Goal: Information Seeking & Learning: Learn about a topic

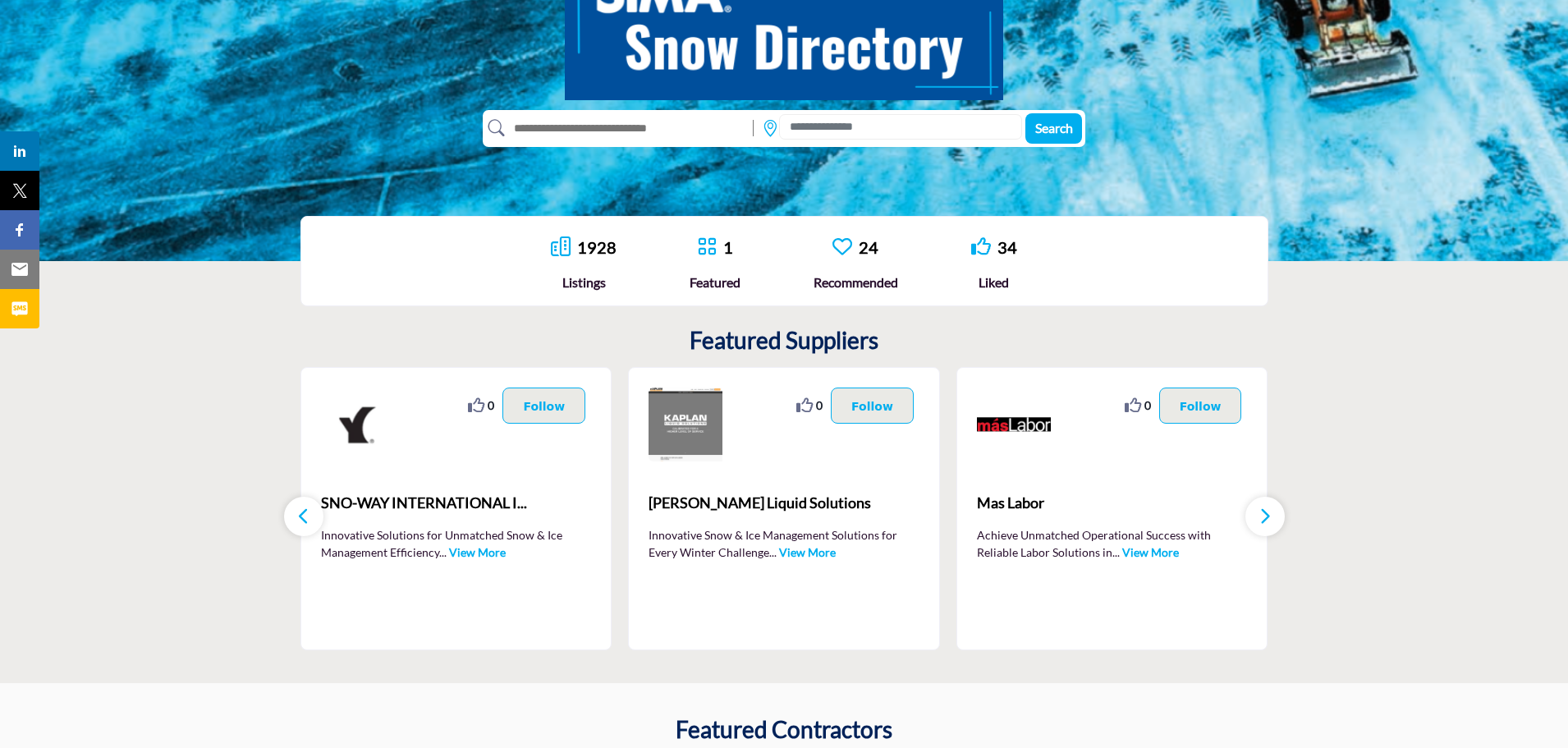
scroll to position [246, 0]
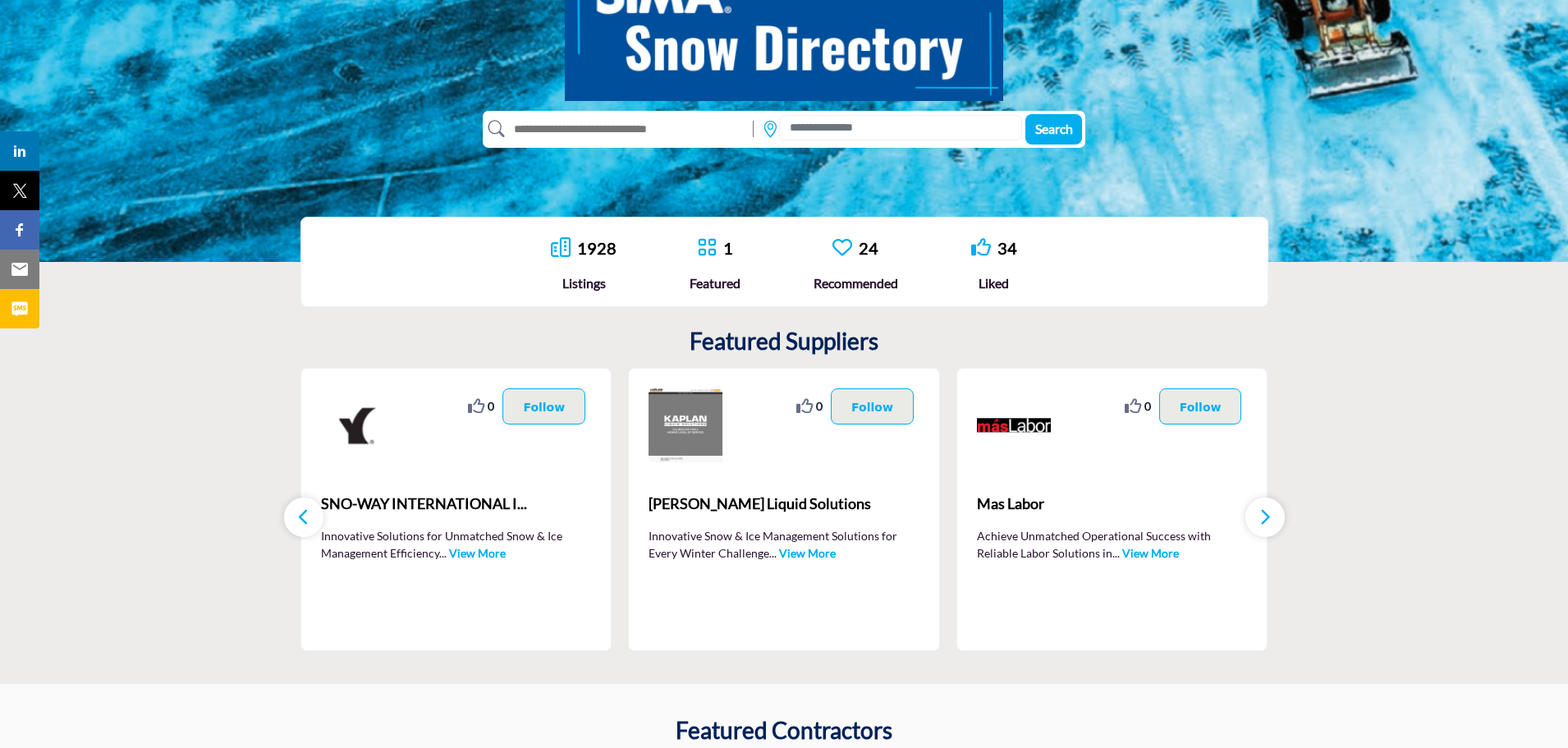
click at [1283, 520] on button "button" at bounding box center [1265, 517] width 40 height 40
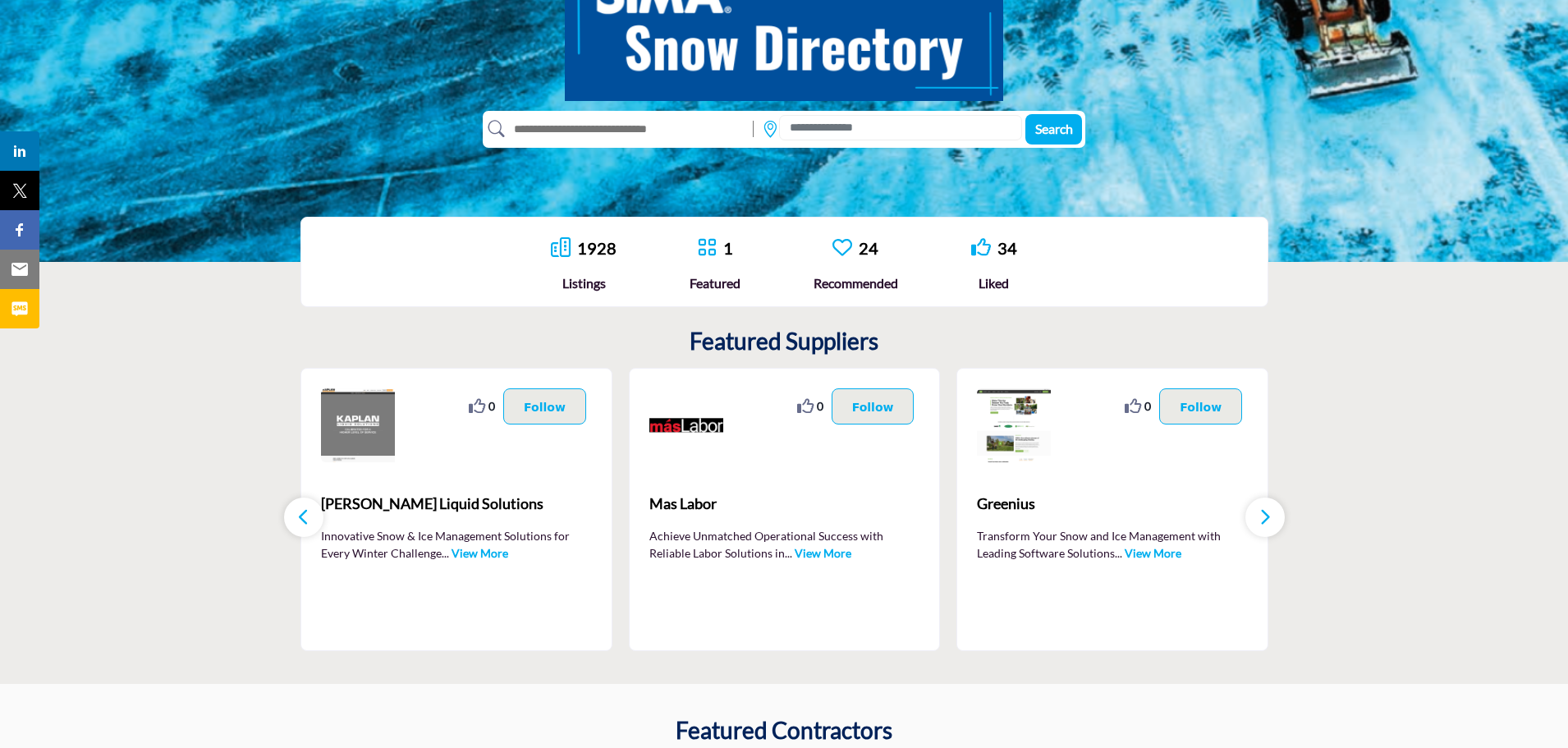
click at [1283, 520] on button "button" at bounding box center [1265, 517] width 40 height 40
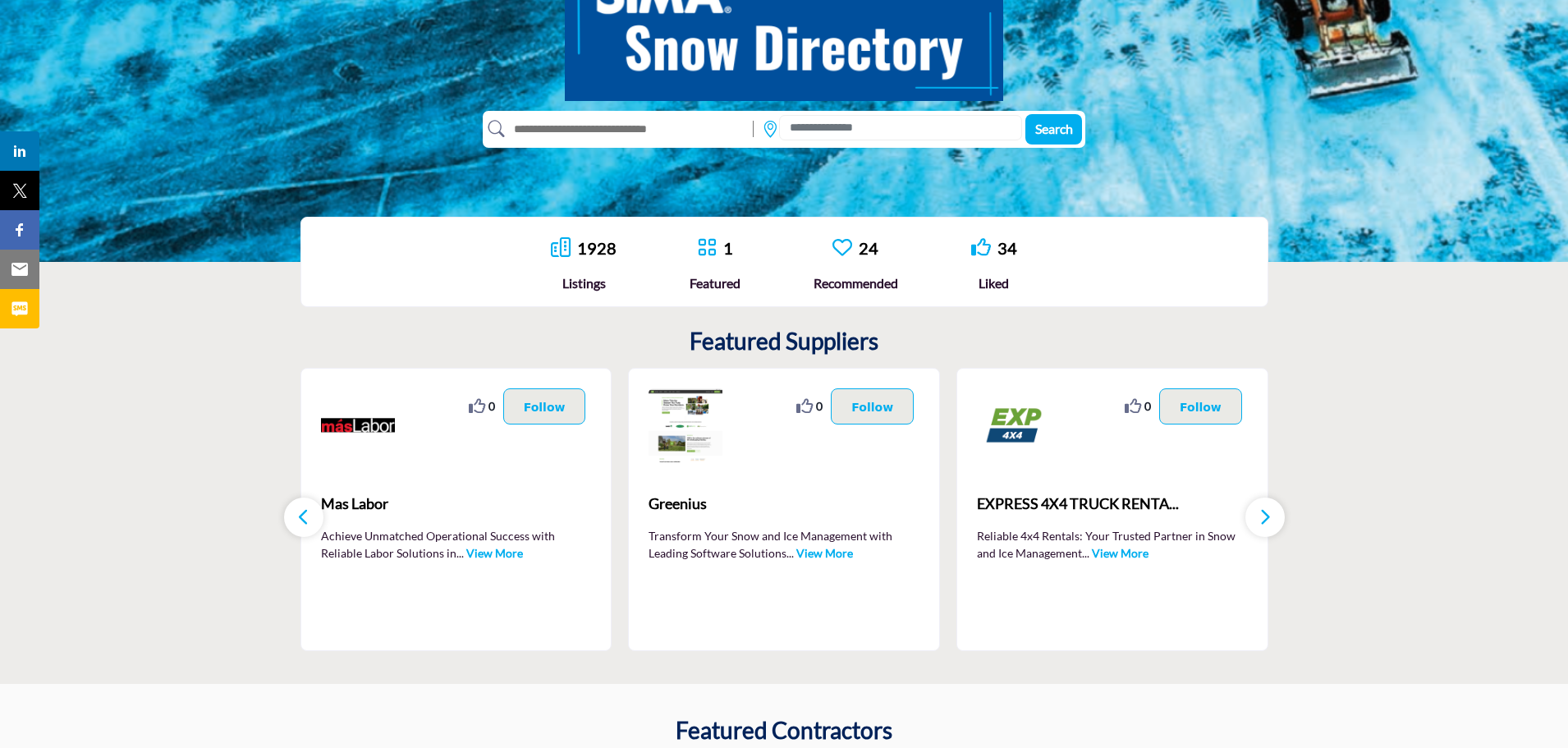
click at [1283, 520] on button "button" at bounding box center [1265, 517] width 40 height 40
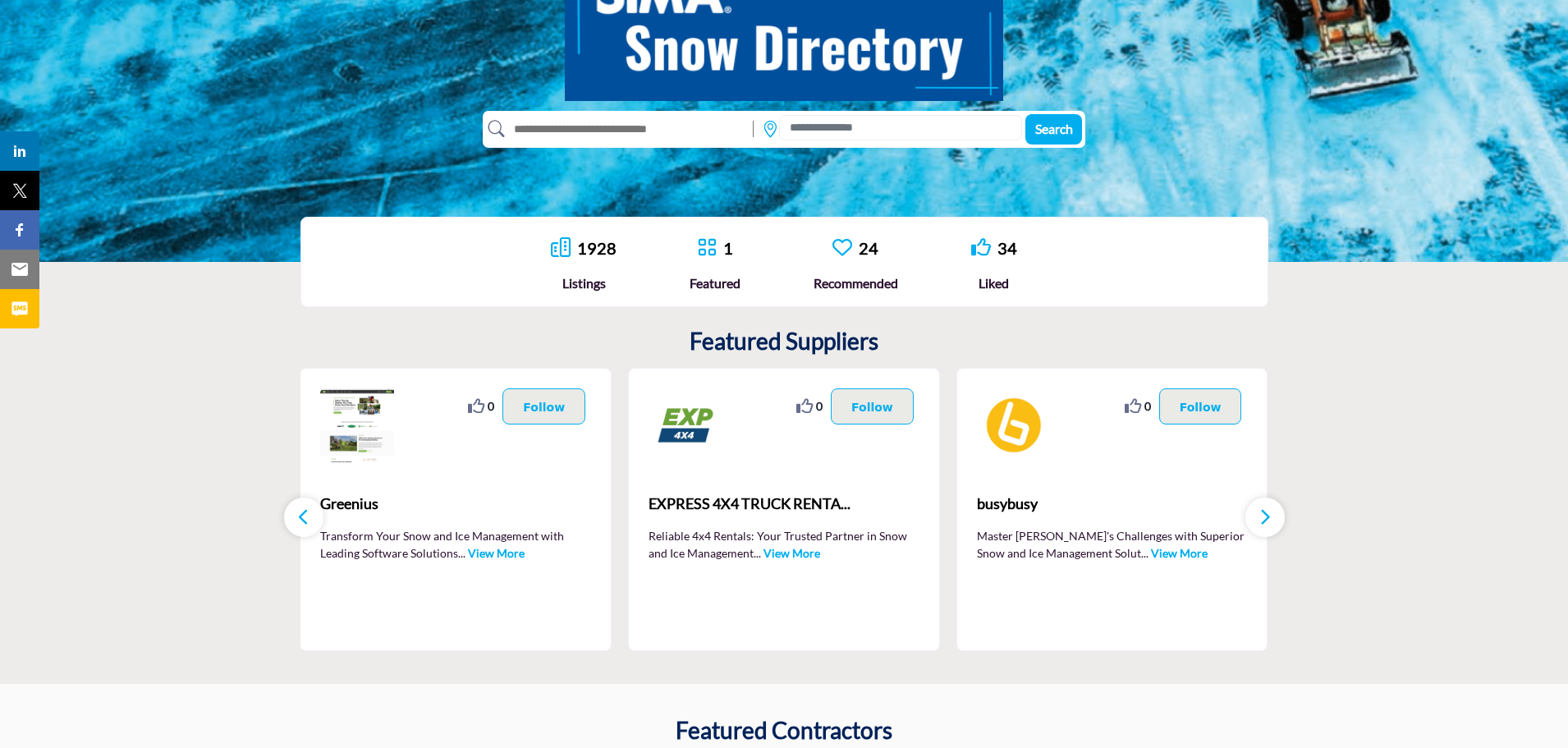
click at [1283, 520] on button "button" at bounding box center [1265, 517] width 40 height 40
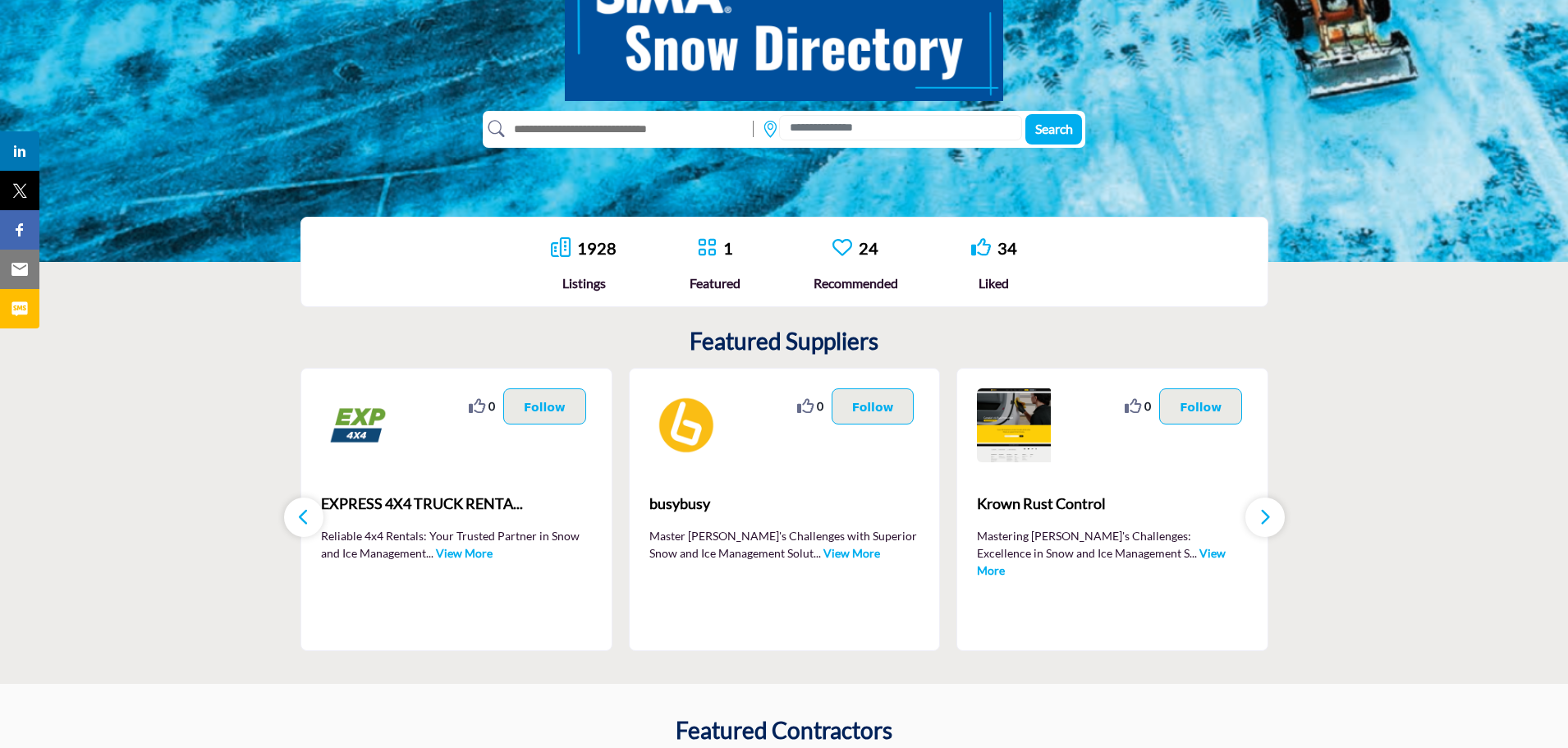
click at [1283, 520] on button "button" at bounding box center [1265, 517] width 40 height 40
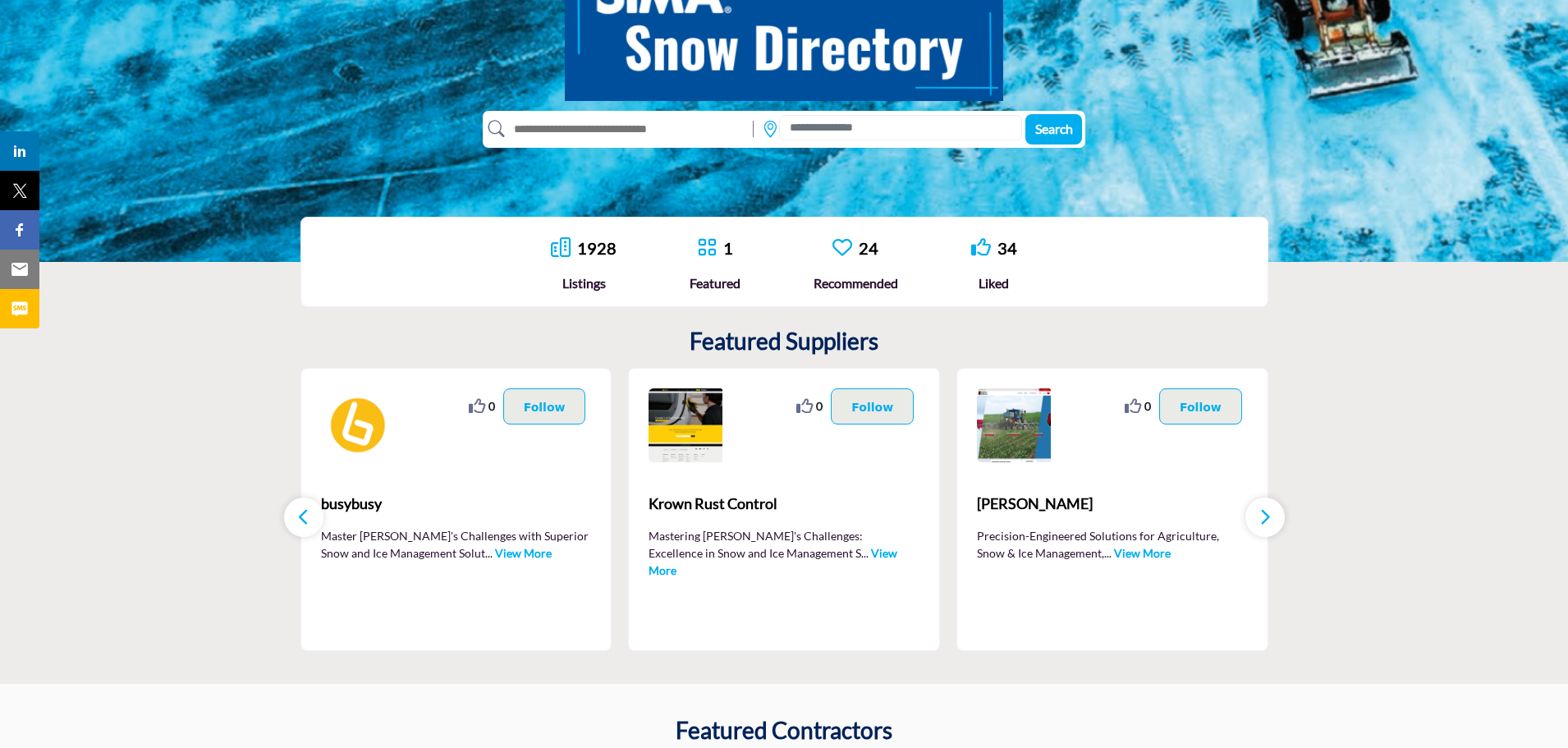
click at [1283, 520] on button "button" at bounding box center [1265, 517] width 40 height 40
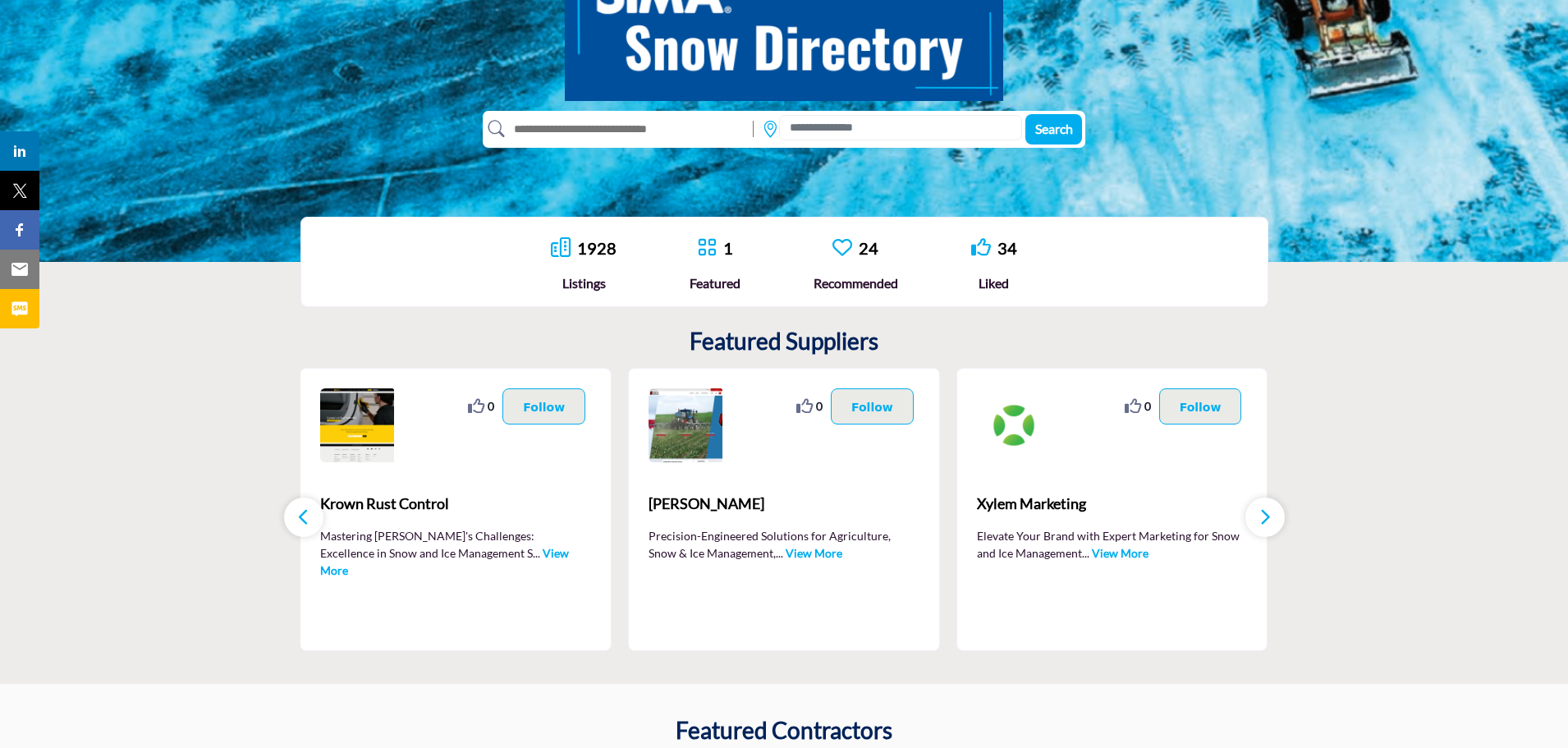
click at [1283, 520] on button "button" at bounding box center [1265, 517] width 40 height 40
click at [1270, 517] on button "button" at bounding box center [1265, 517] width 40 height 40
click at [1268, 515] on icon "button" at bounding box center [1265, 517] width 13 height 21
click at [624, 133] on input "text" at bounding box center [625, 129] width 241 height 26
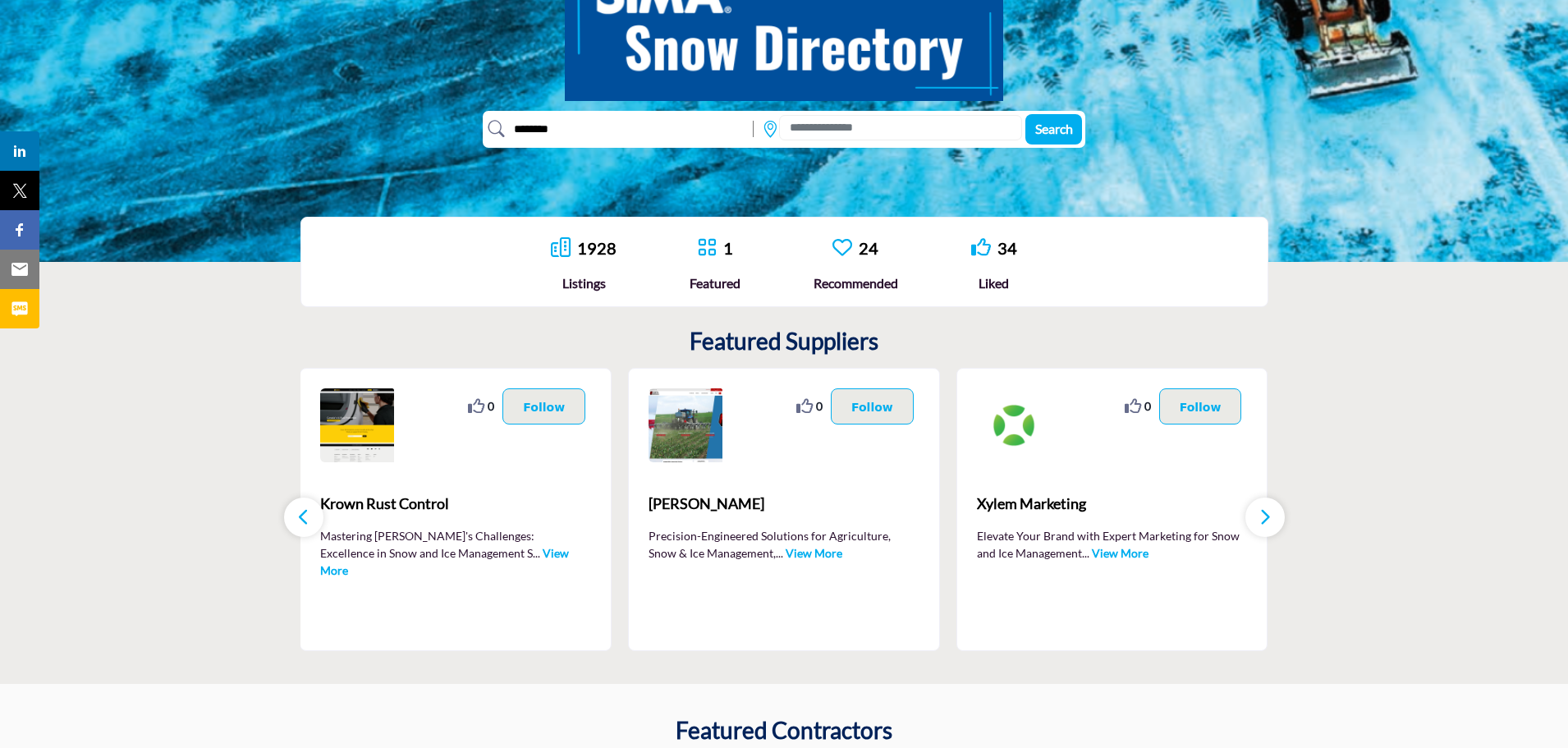
type input "********"
click at [1026, 114] on button "Search" at bounding box center [1054, 129] width 57 height 30
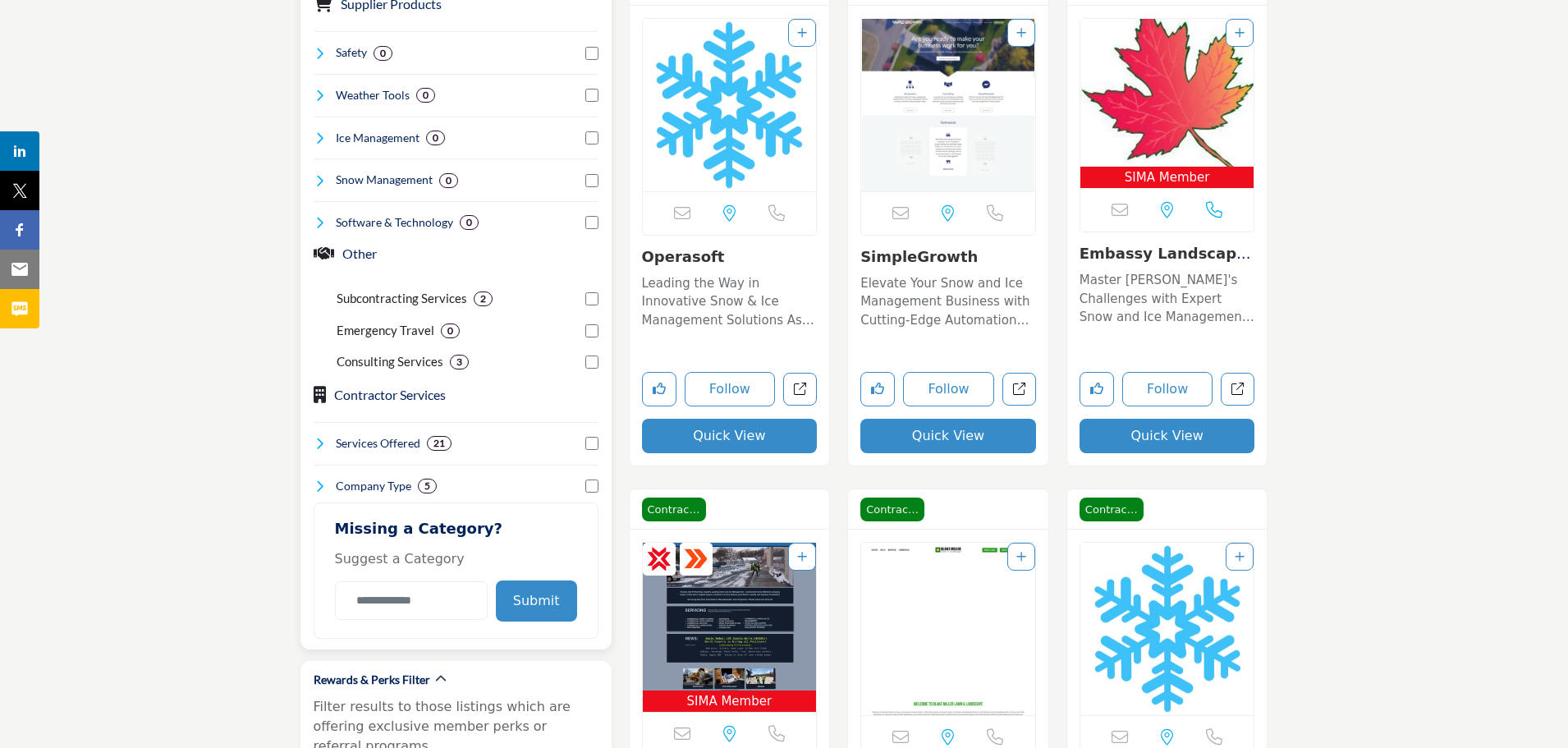
scroll to position [921, 0]
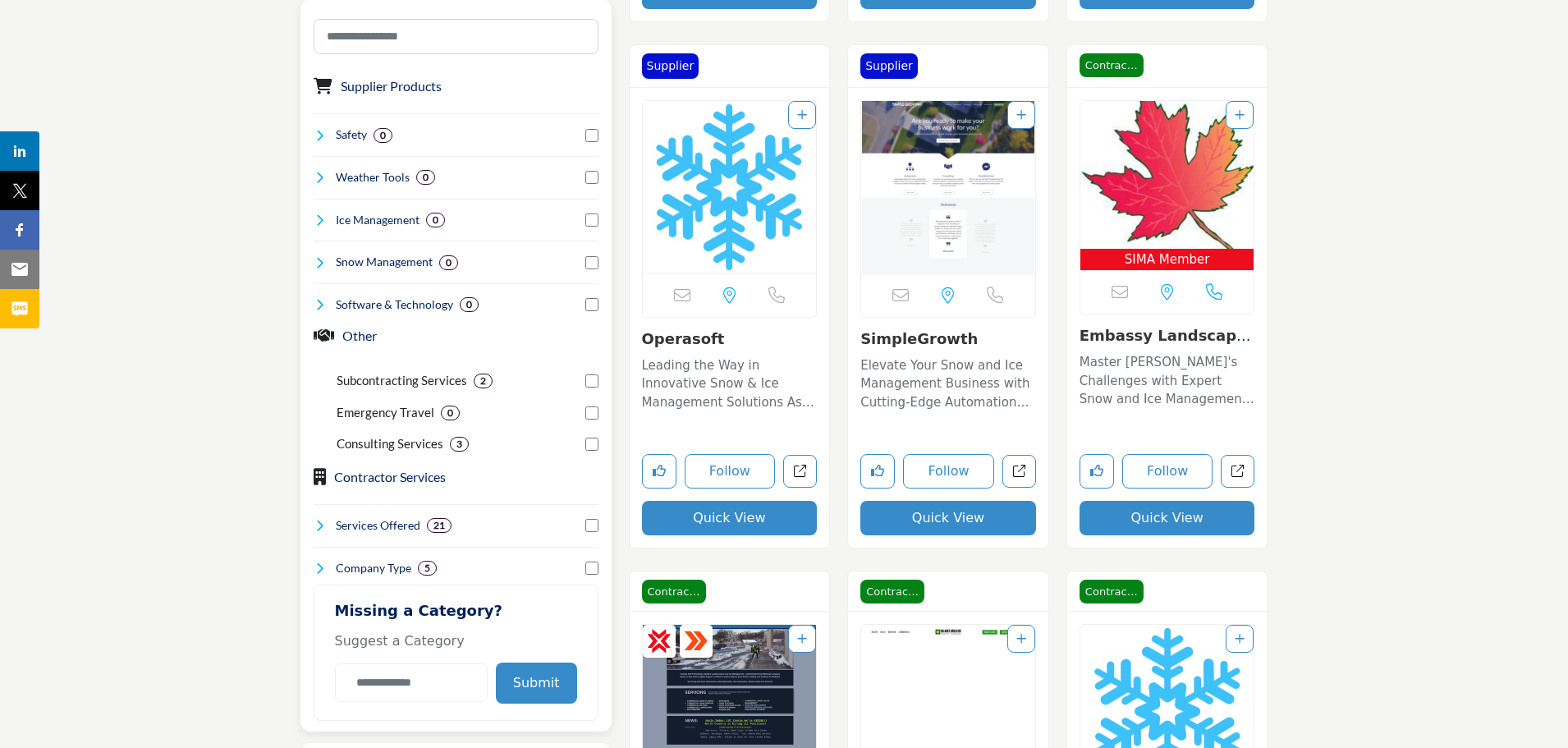
click at [358, 216] on h4 "Ice Management" at bounding box center [377, 220] width 84 height 16
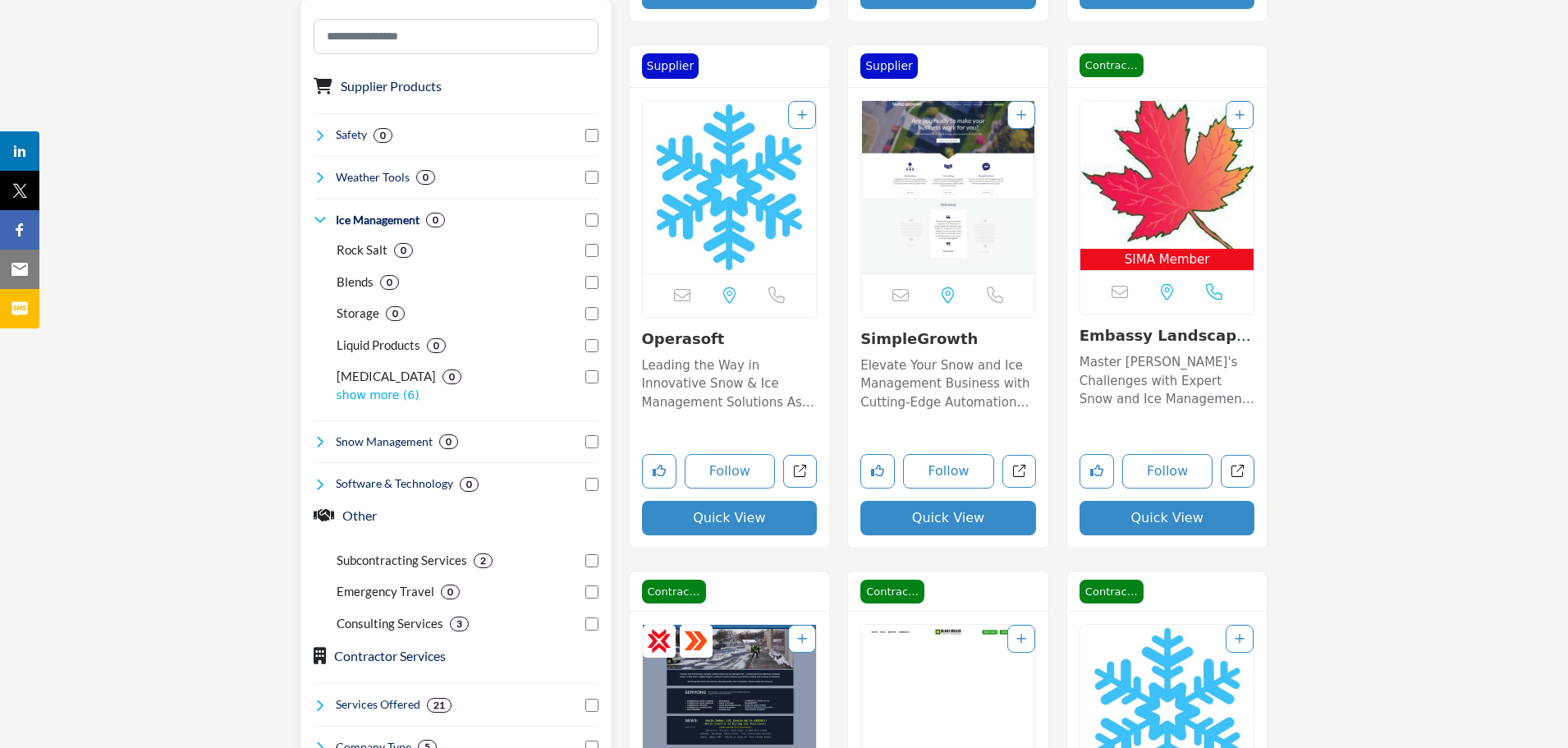
click at [358, 216] on h4 "Ice Management" at bounding box center [377, 220] width 84 height 16
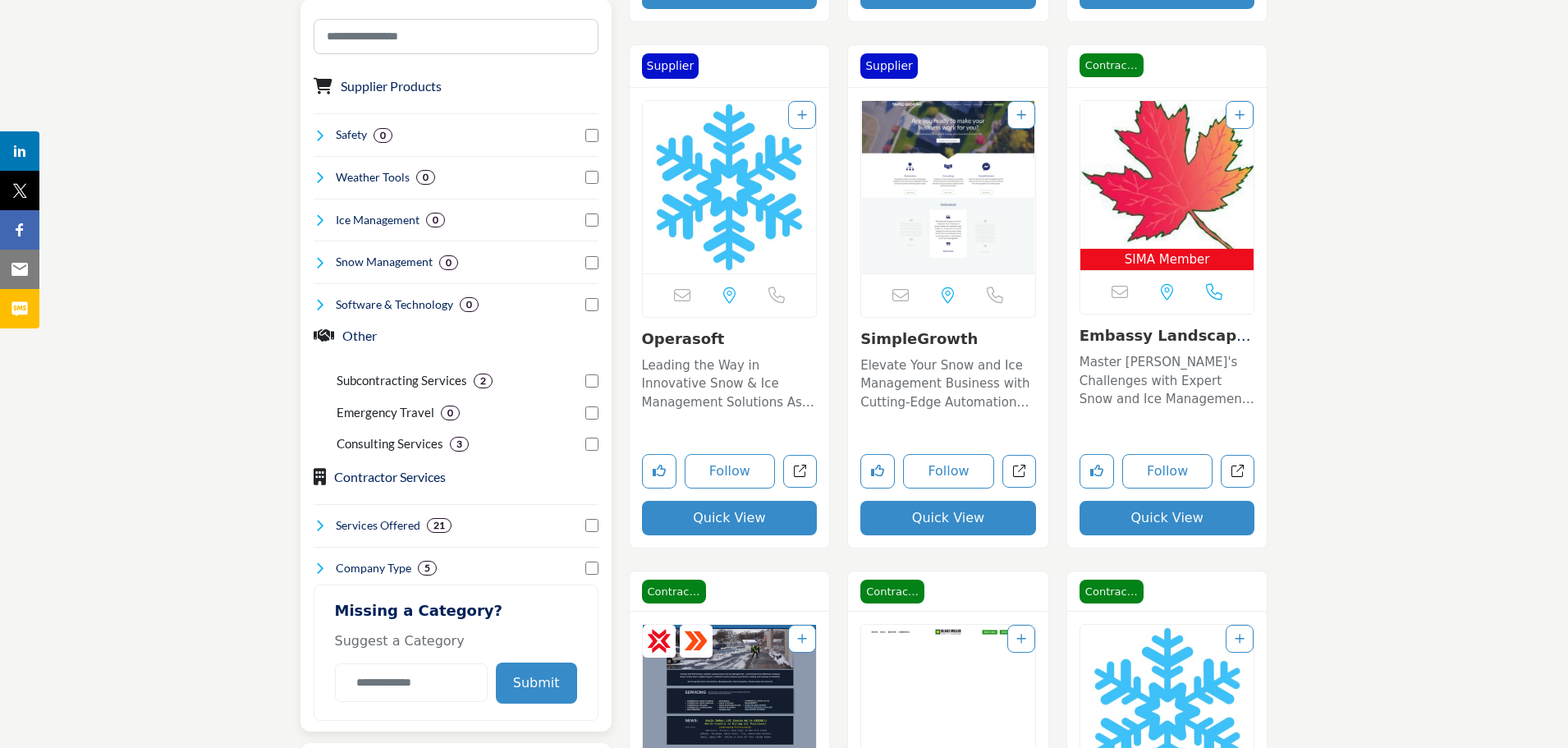
click at [360, 258] on h4 "Snow Management" at bounding box center [384, 261] width 97 height 16
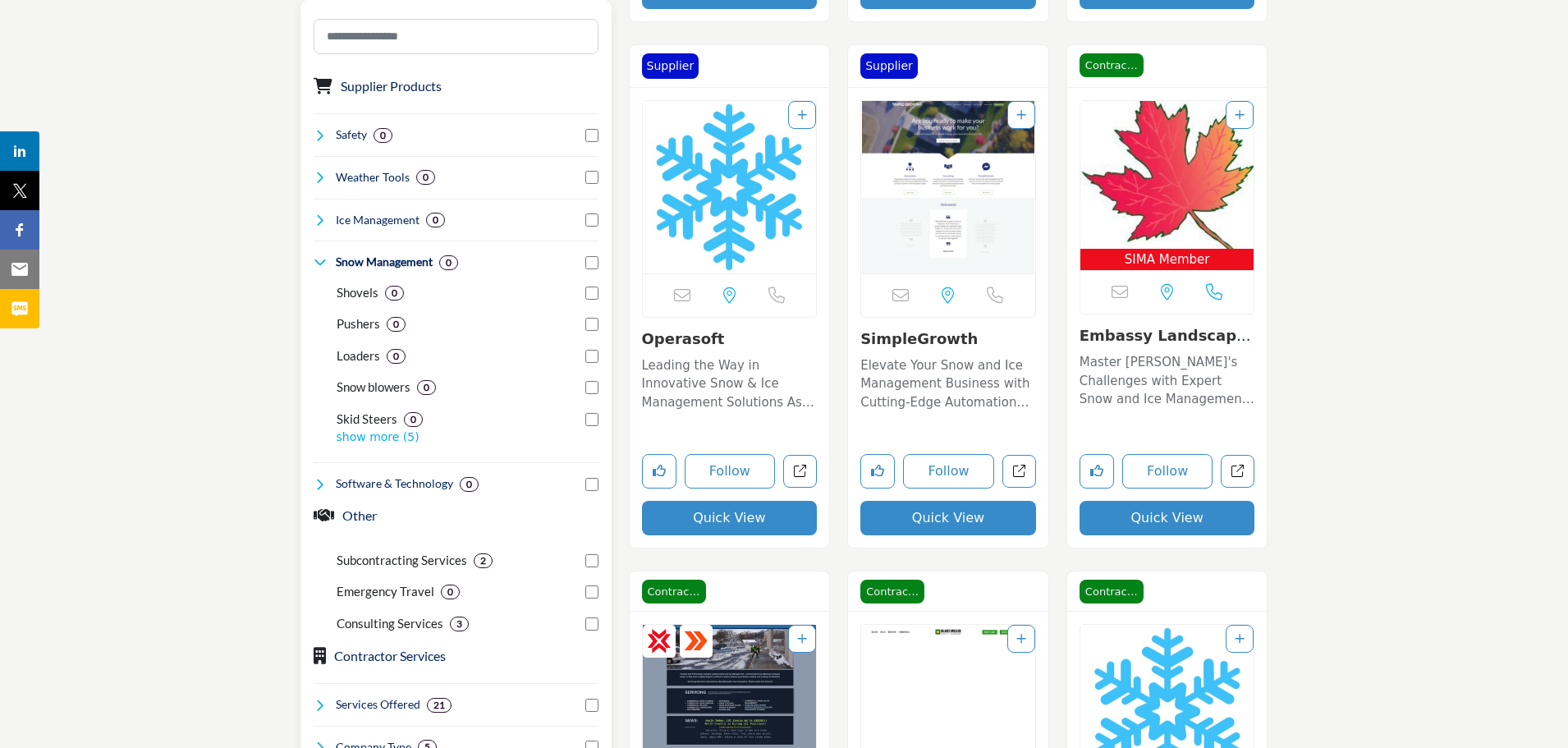
click at [360, 258] on h4 "Snow Management" at bounding box center [384, 261] width 97 height 16
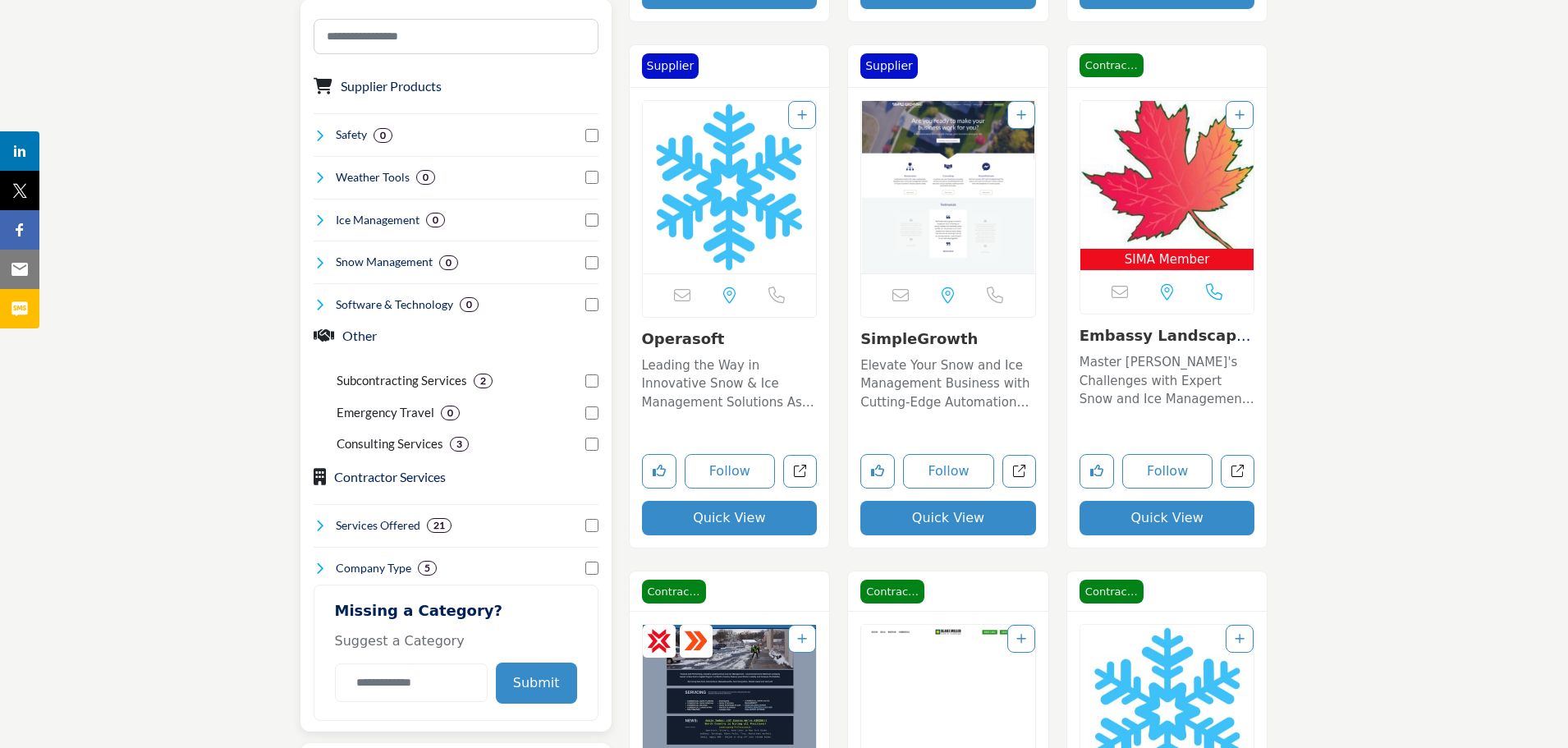
click at [350, 299] on h4 "Software & Technology" at bounding box center [394, 304] width 117 height 16
click at [345, 302] on h4 "Software & Technology" at bounding box center [394, 304] width 117 height 16
click at [366, 390] on p "Subcontracting Services" at bounding box center [402, 380] width 130 height 19
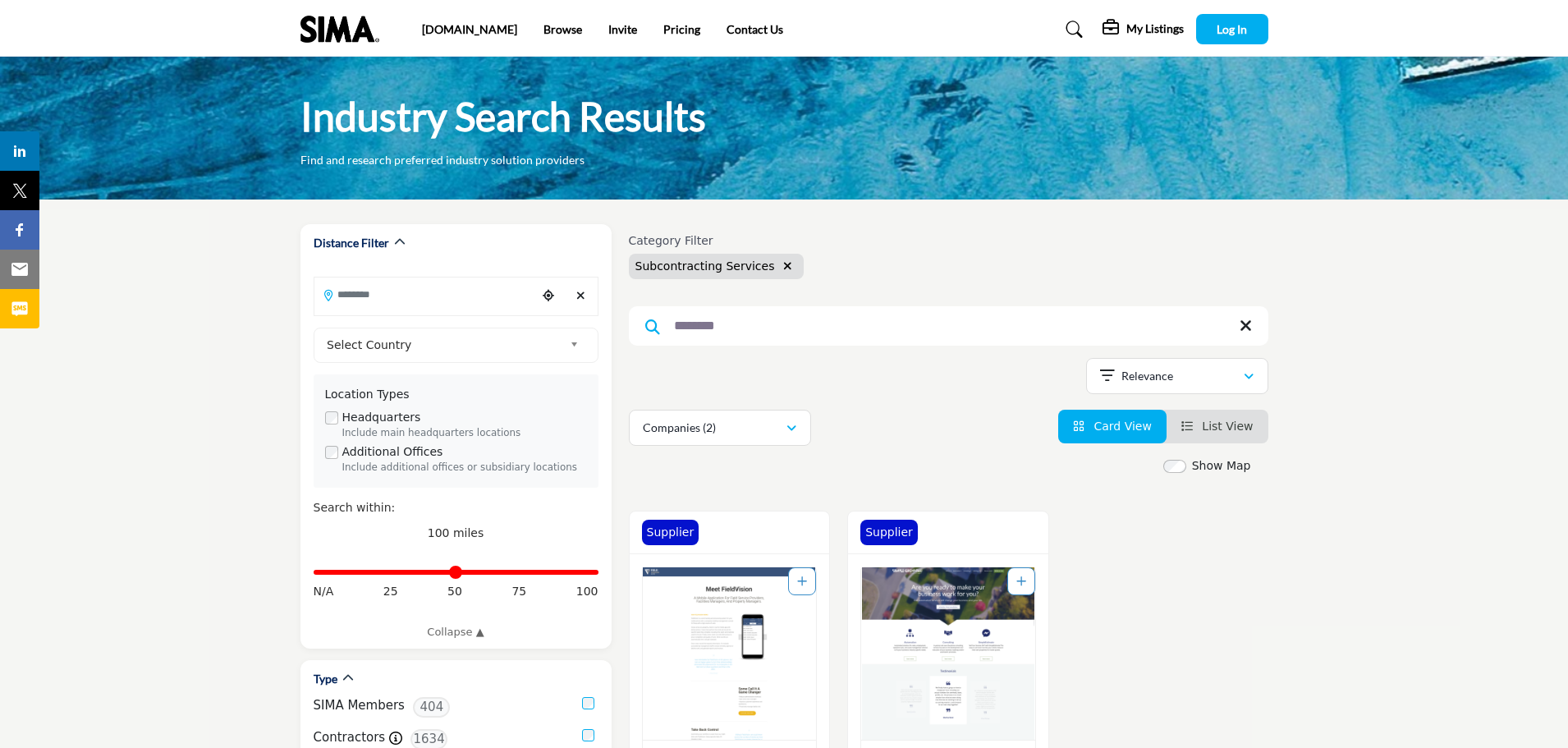
click at [778, 261] on button "button" at bounding box center [788, 266] width 19 height 19
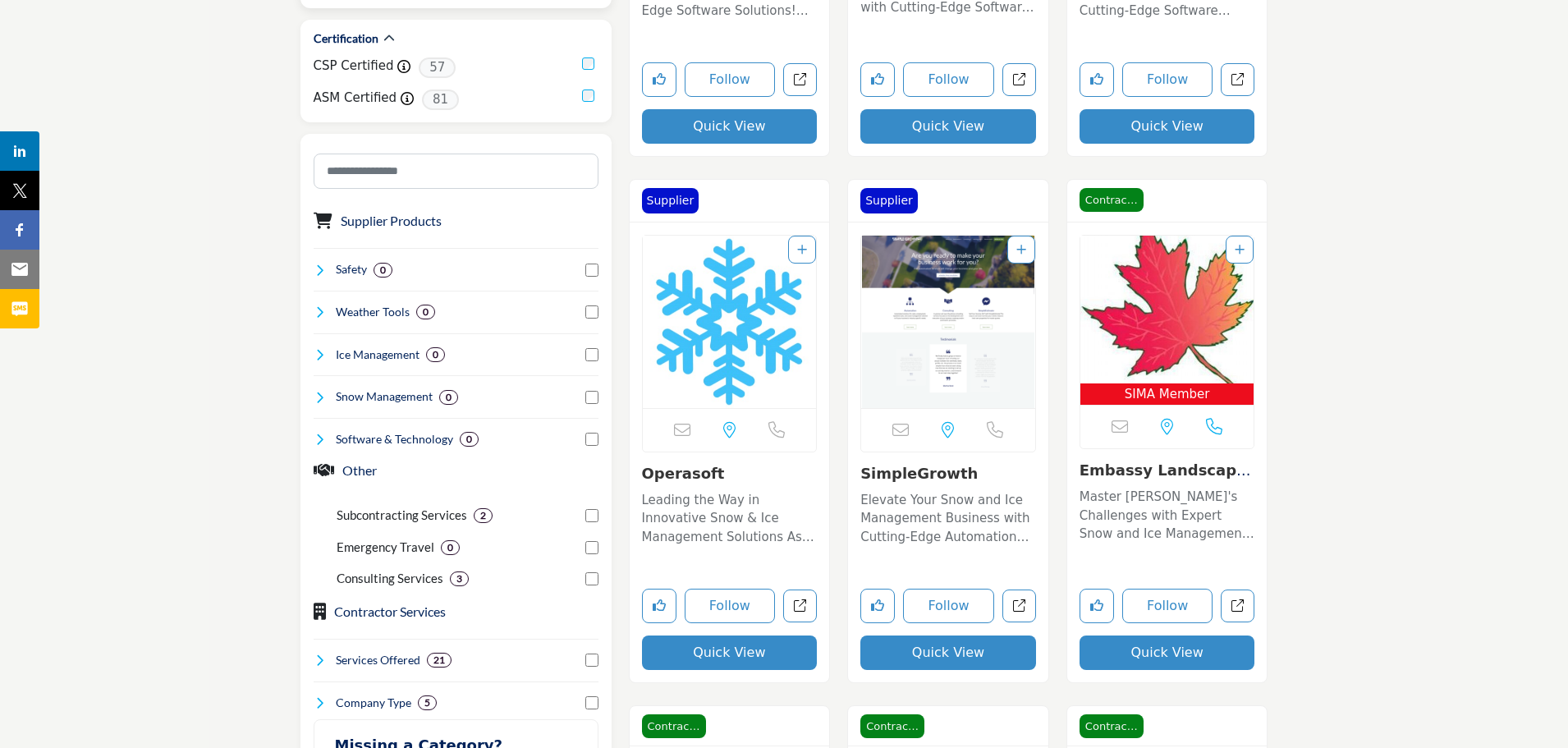
scroll to position [821, 0]
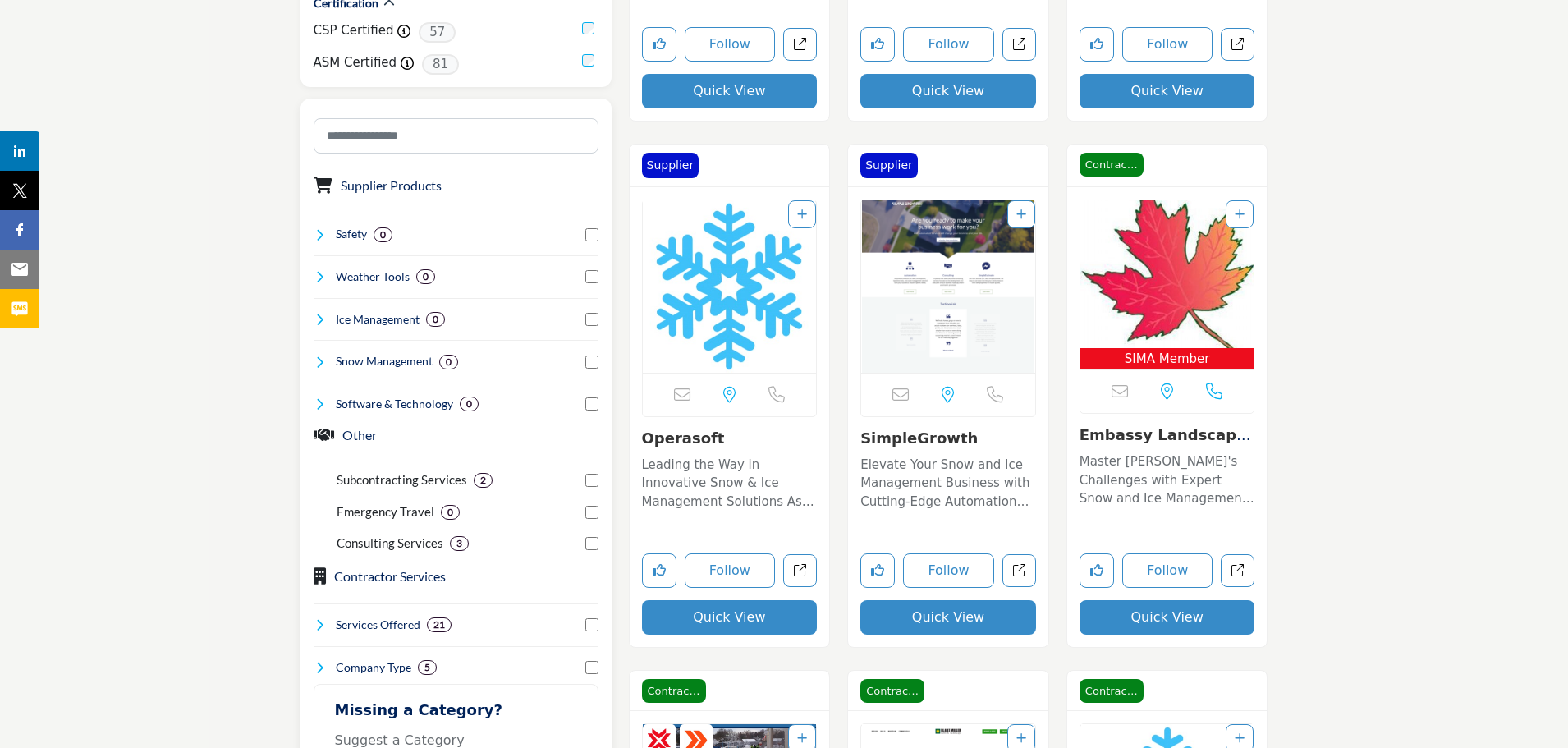
click at [320, 366] on icon at bounding box center [320, 362] width 13 height 13
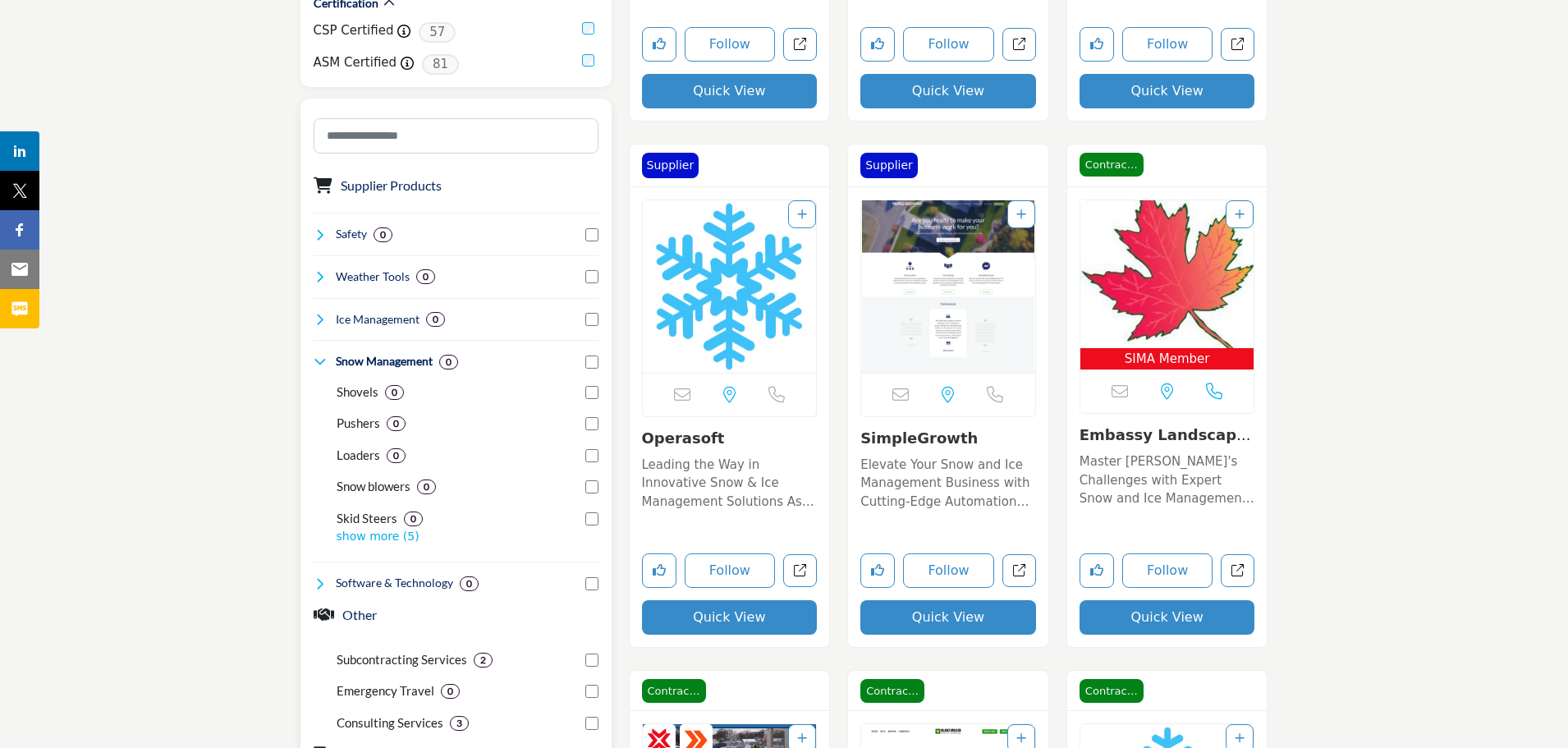
click at [359, 541] on p "show more (5)" at bounding box center [468, 537] width 262 height 17
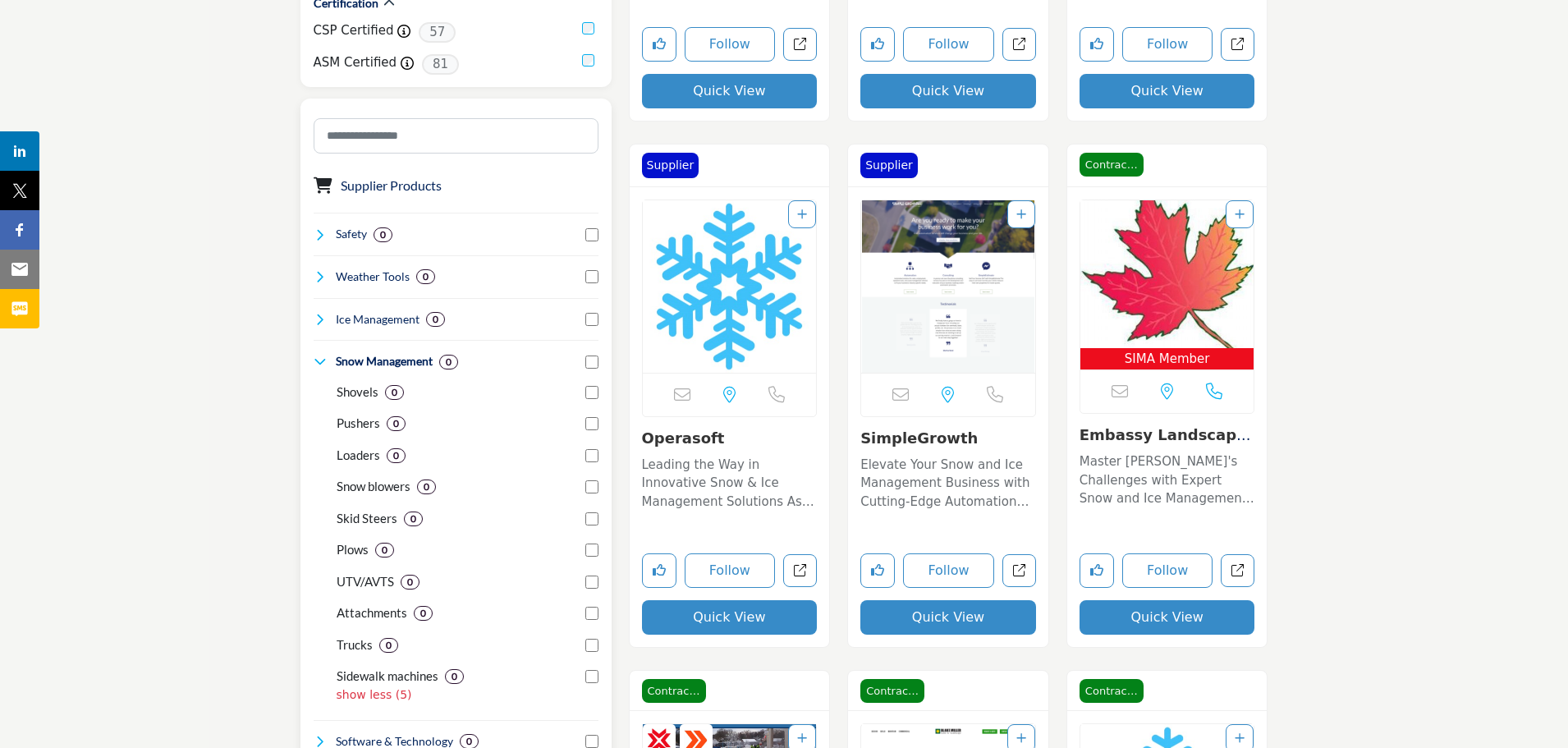
click at [328, 363] on div "Snow Management 0" at bounding box center [386, 361] width 145 height 17
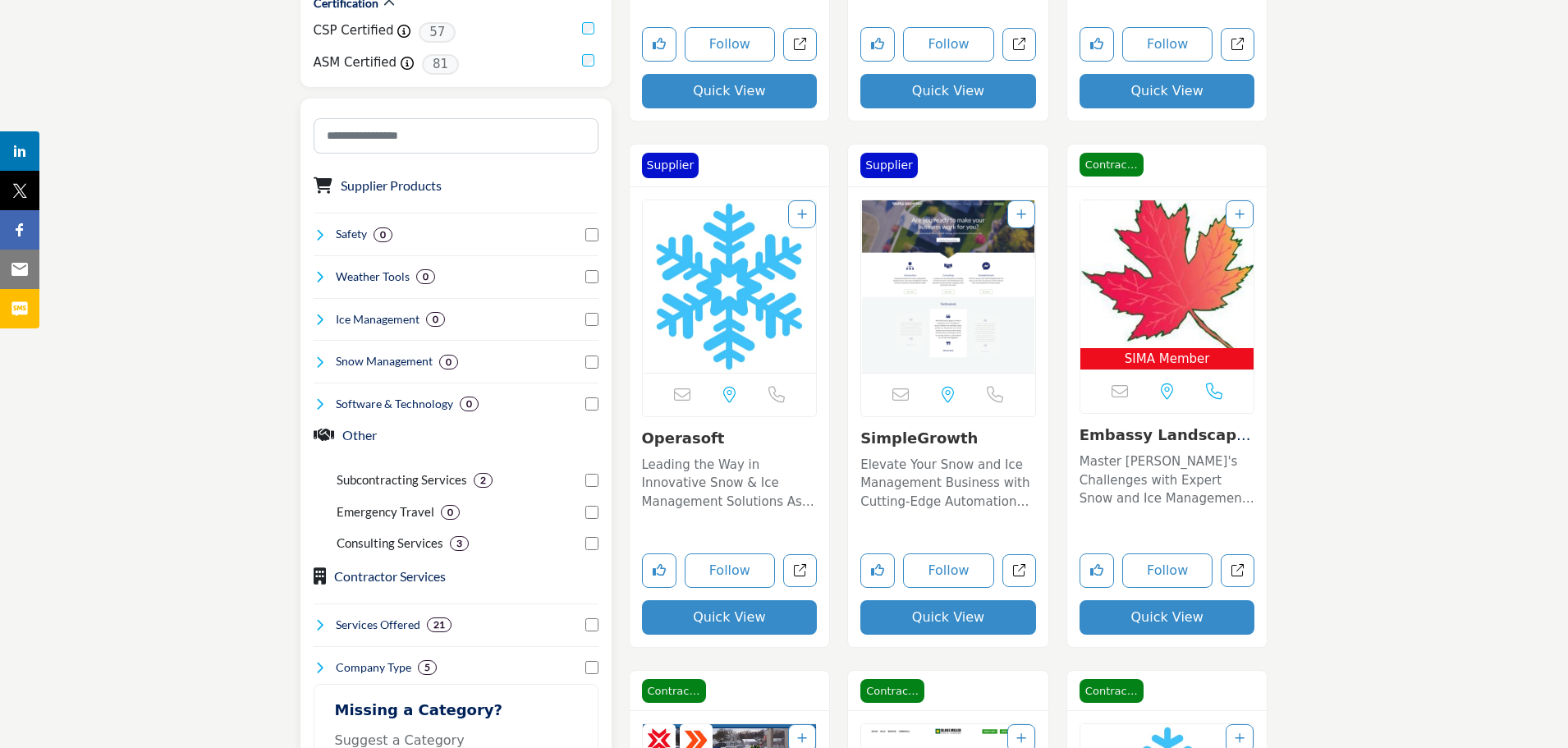
click at [361, 408] on h4 "Software & Technology" at bounding box center [394, 404] width 117 height 16
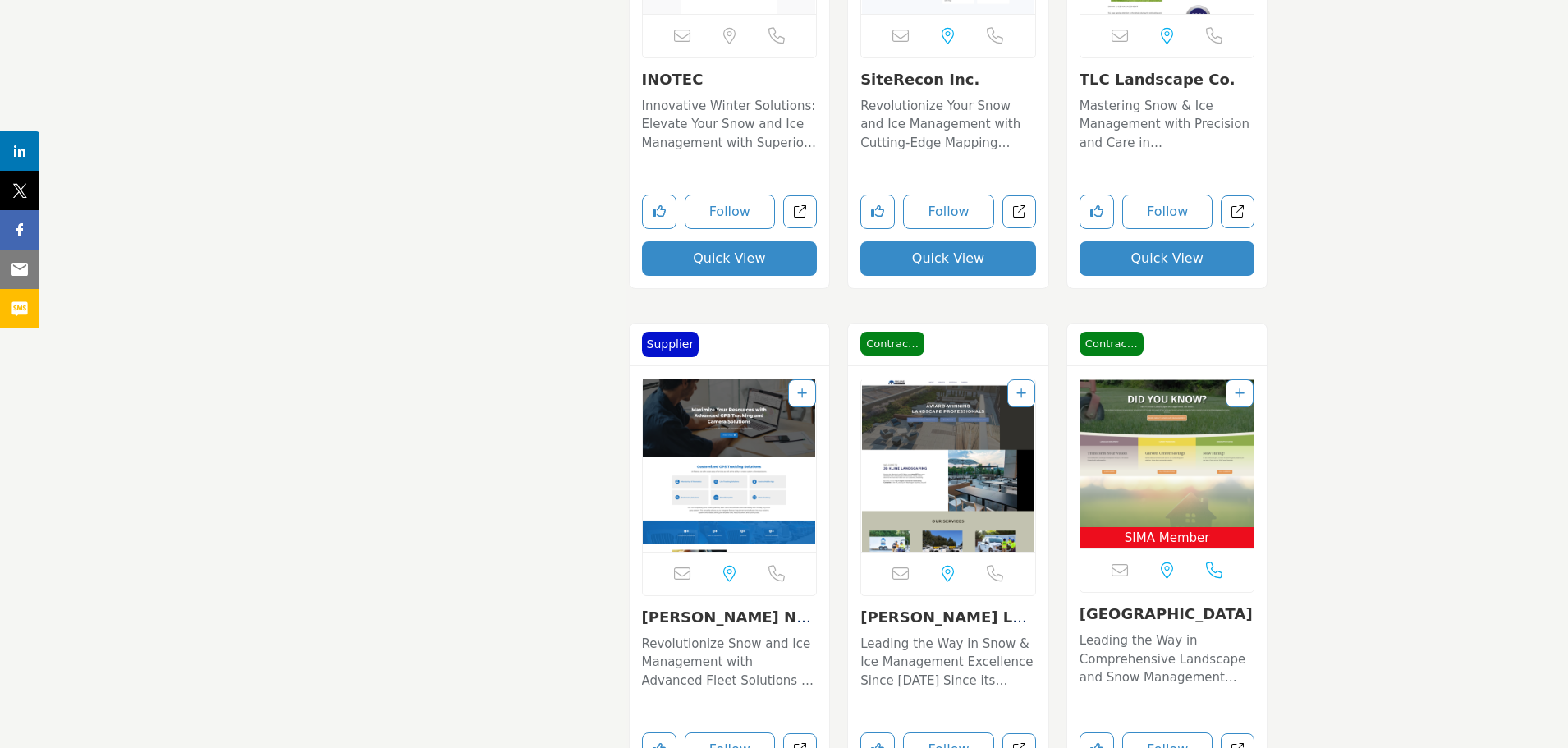
scroll to position [3777, 0]
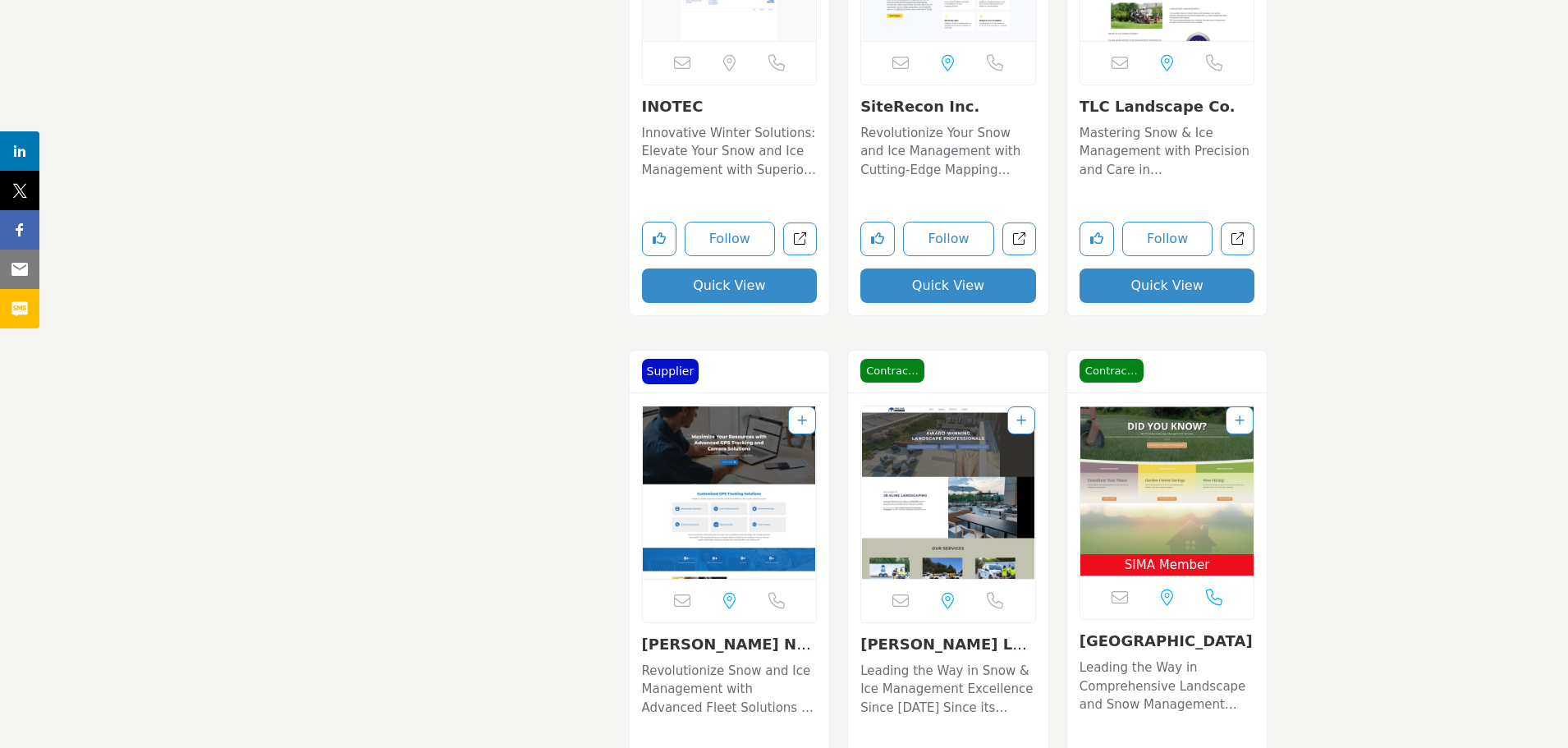
click at [890, 135] on p "Revolutionize Your Snow and Ice Management with Cutting-Edge Mapping Solutions …" at bounding box center [948, 151] width 175 height 56
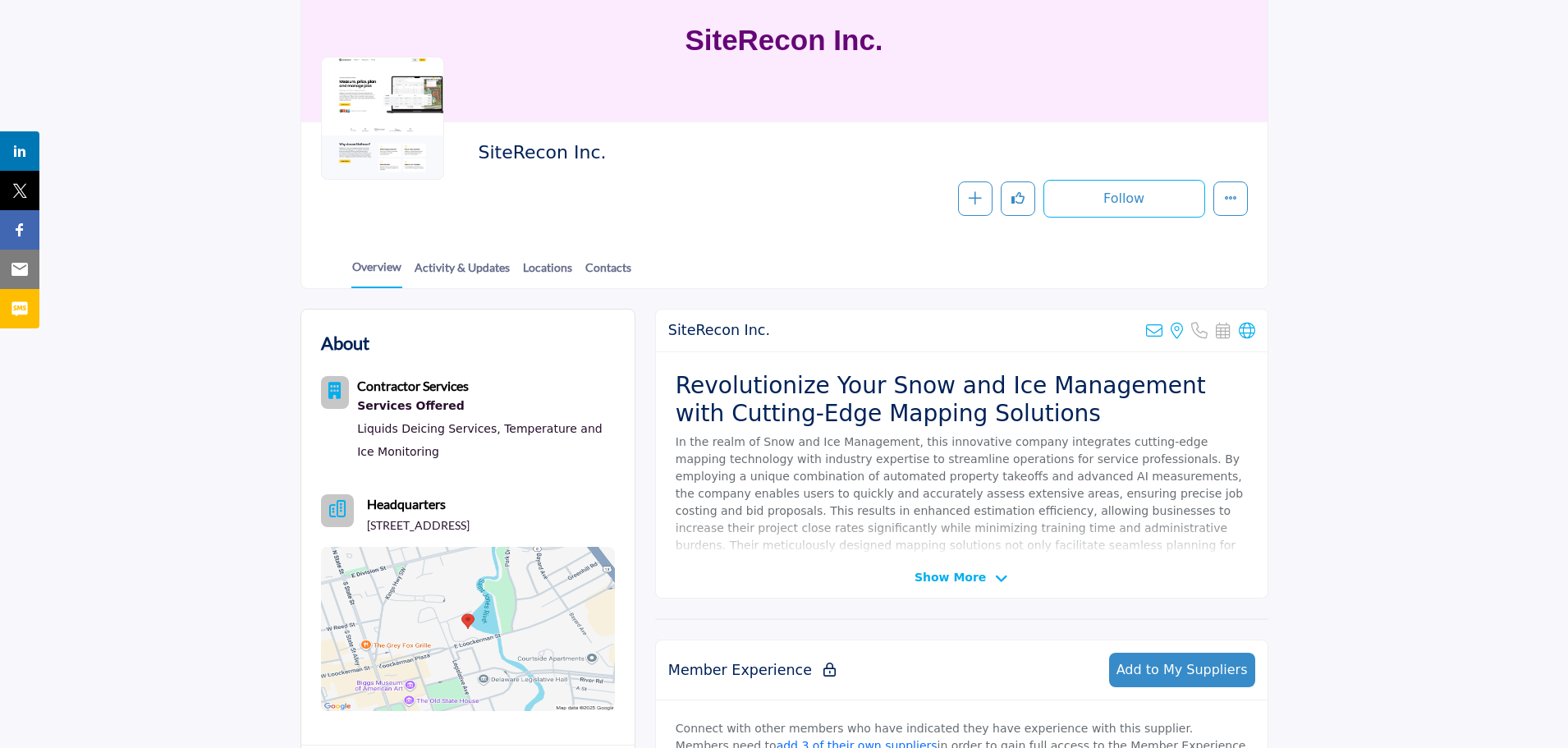
scroll to position [246, 0]
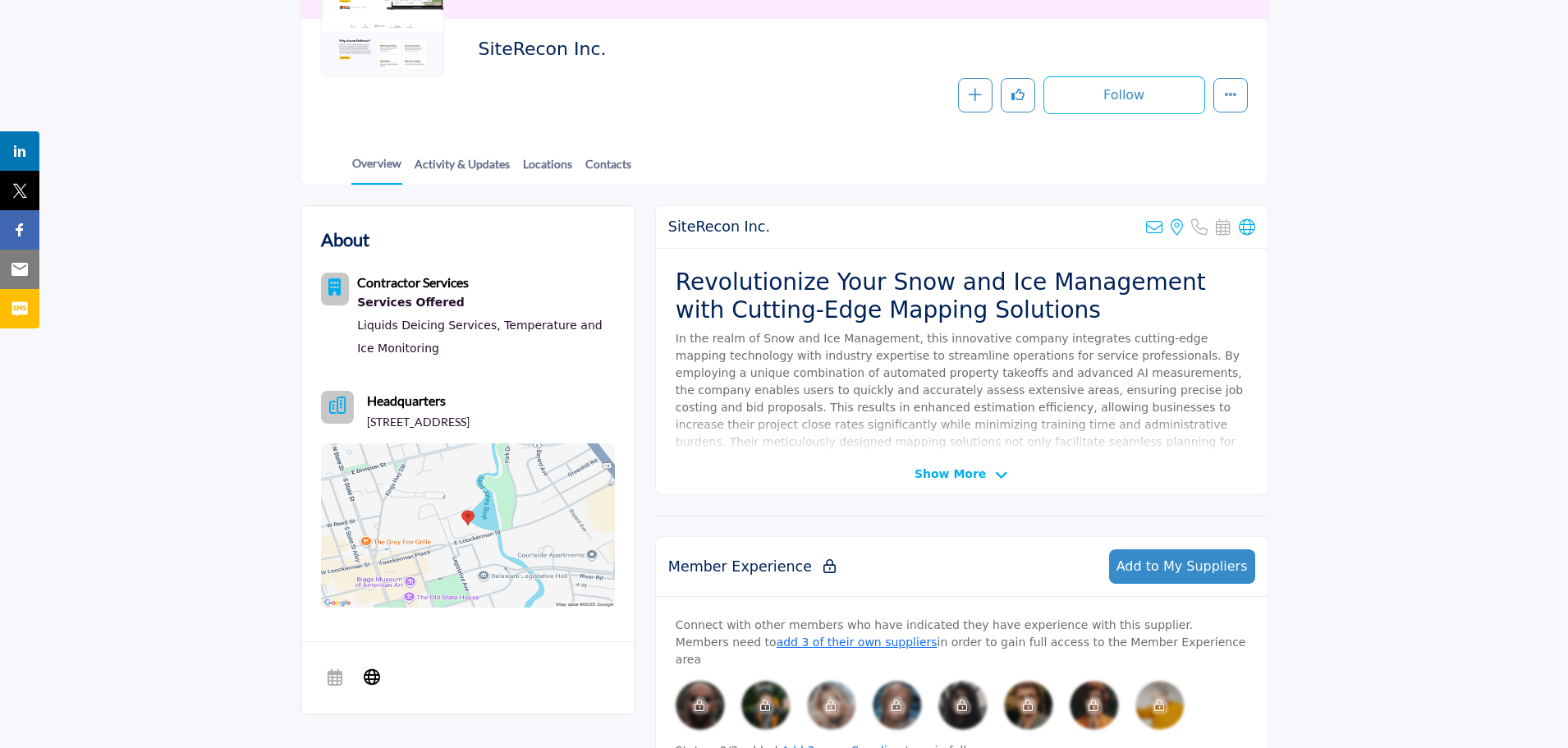
click at [944, 477] on span "Show More" at bounding box center [951, 474] width 72 height 17
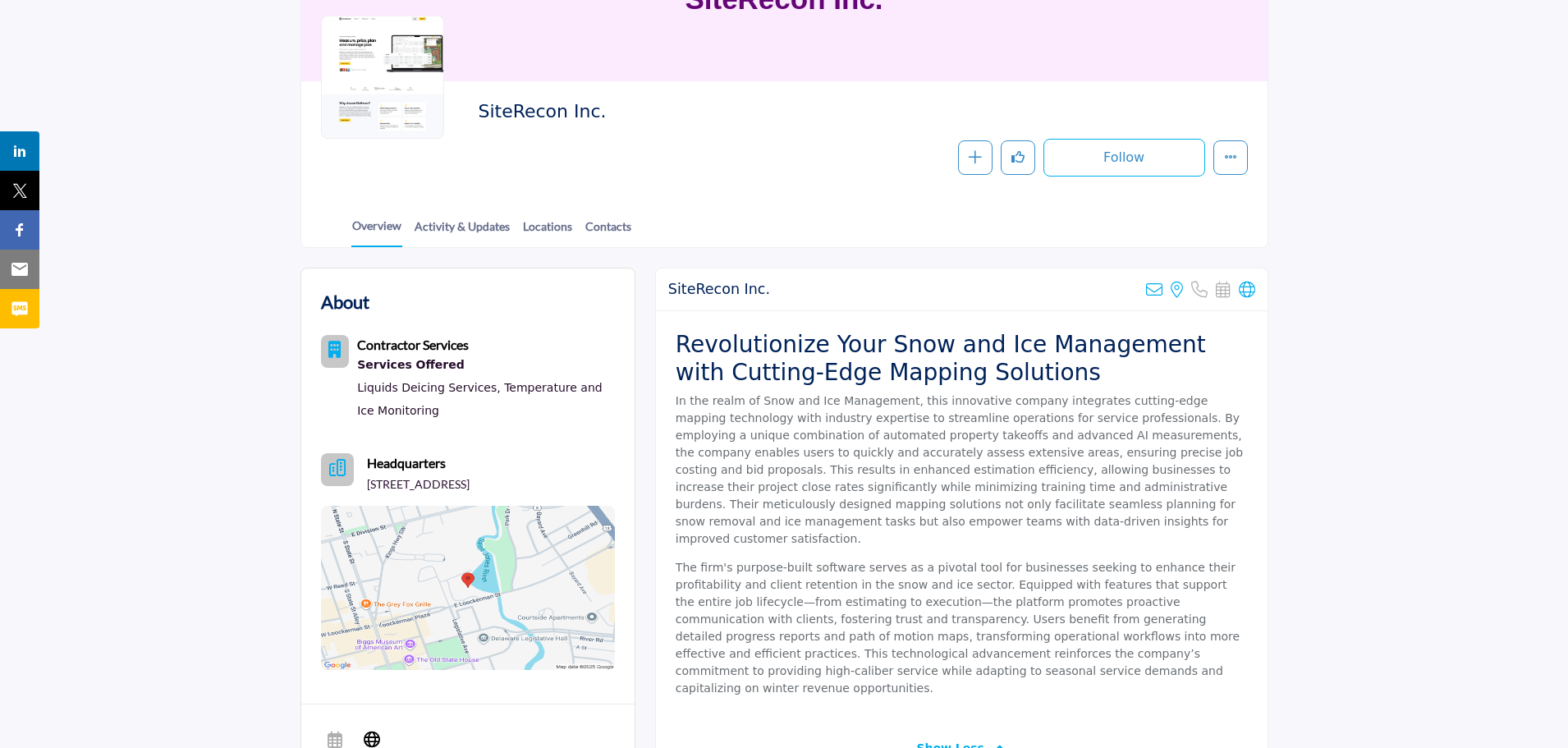
scroll to position [0, 0]
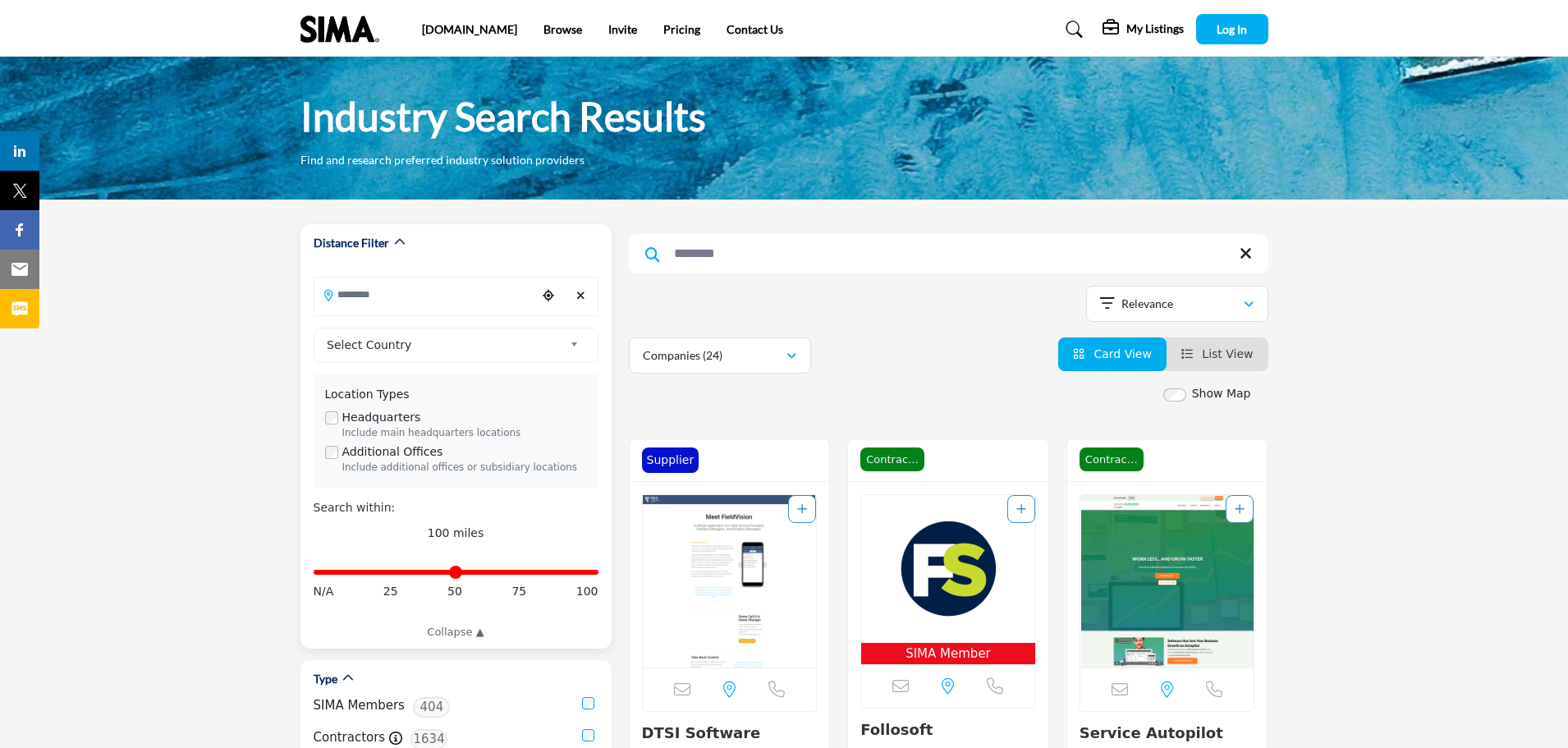
click at [580, 294] on icon "Clear search location" at bounding box center [581, 295] width 9 height 11
click at [1247, 252] on icon at bounding box center [1245, 253] width 12 height 16
click at [746, 258] on input "********" at bounding box center [949, 254] width 640 height 40
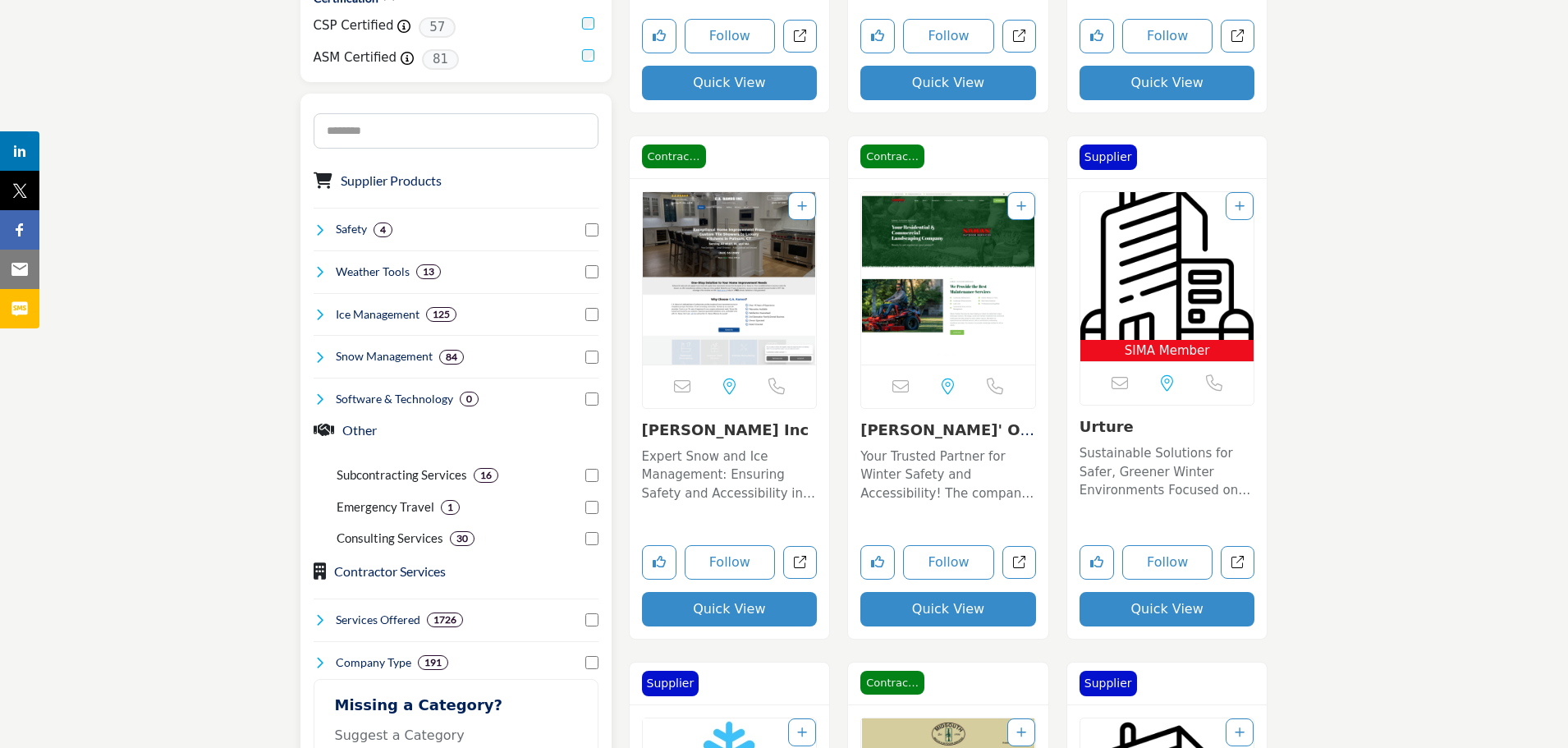
scroll to position [985, 0]
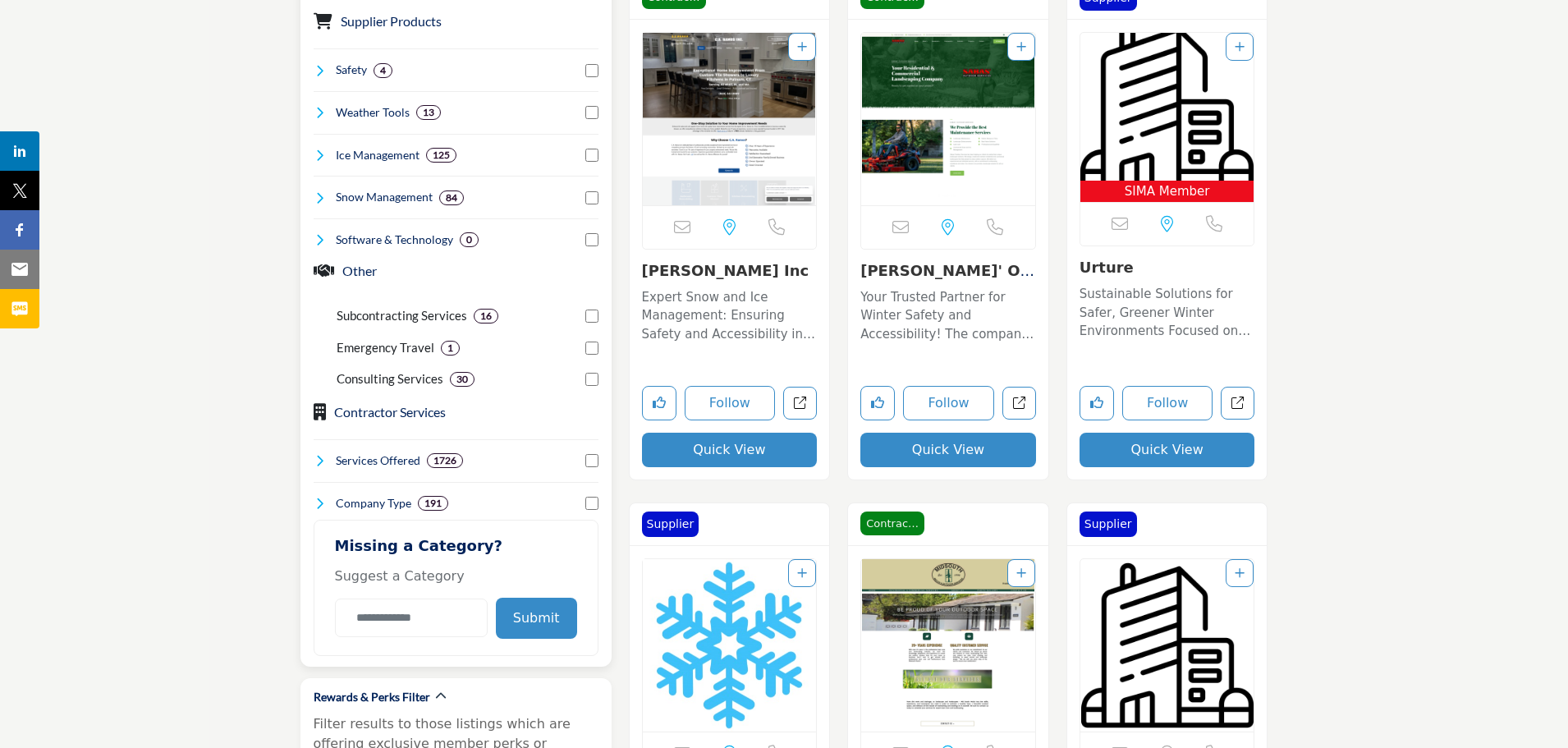
click at [319, 191] on icon at bounding box center [320, 198] width 13 height 13
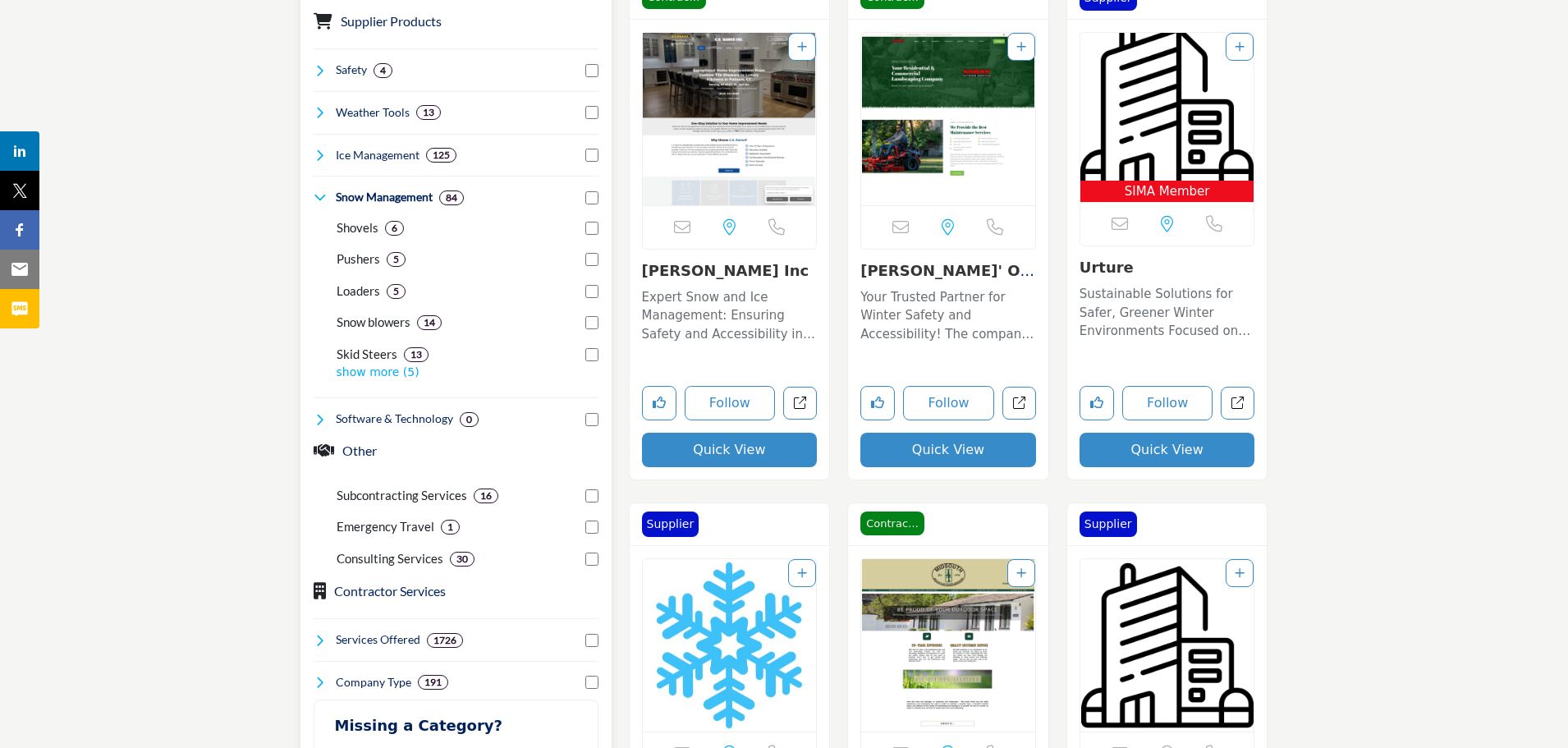
click at [359, 369] on p "show more (5)" at bounding box center [468, 373] width 262 height 17
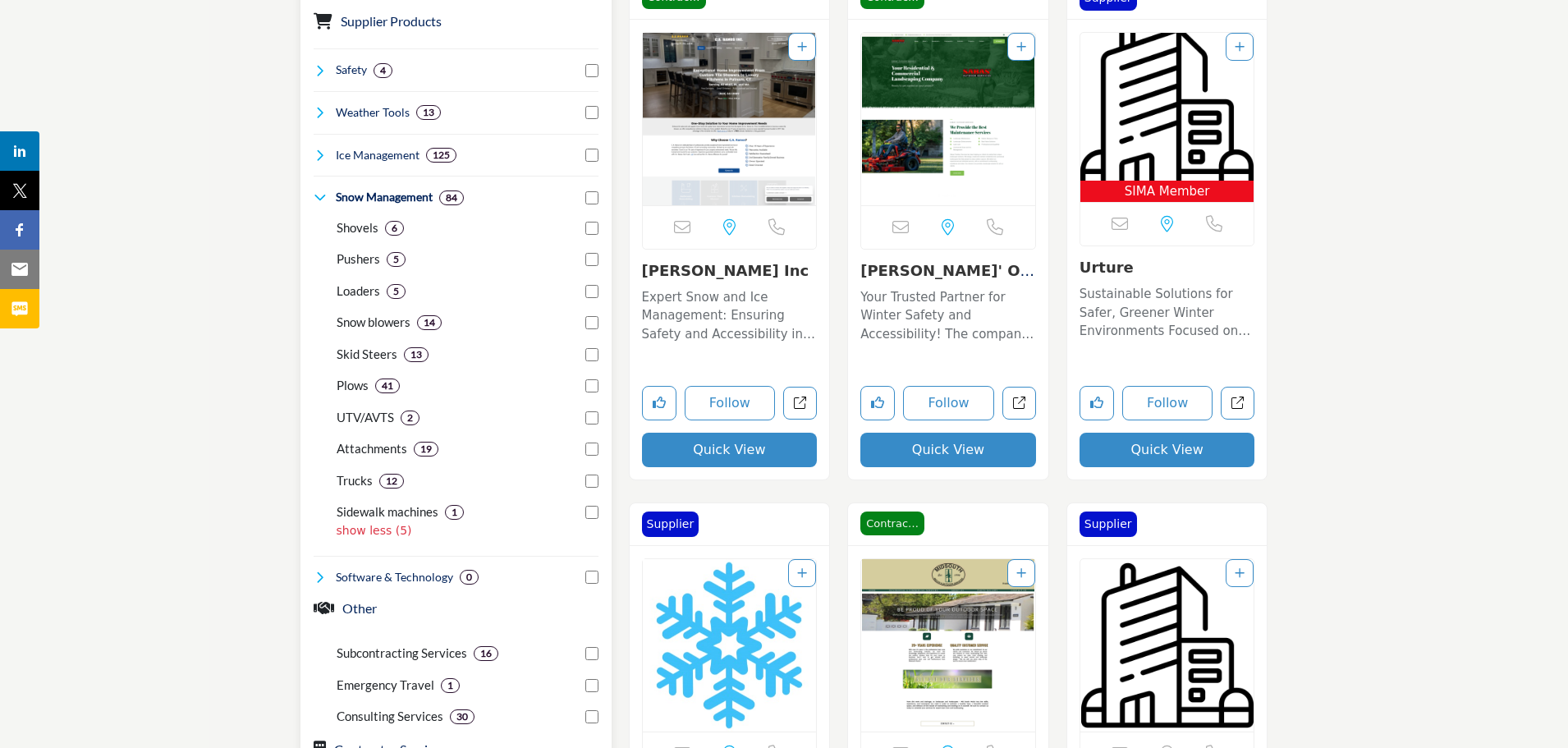
click at [378, 151] on h4 "Ice Management" at bounding box center [377, 155] width 84 height 16
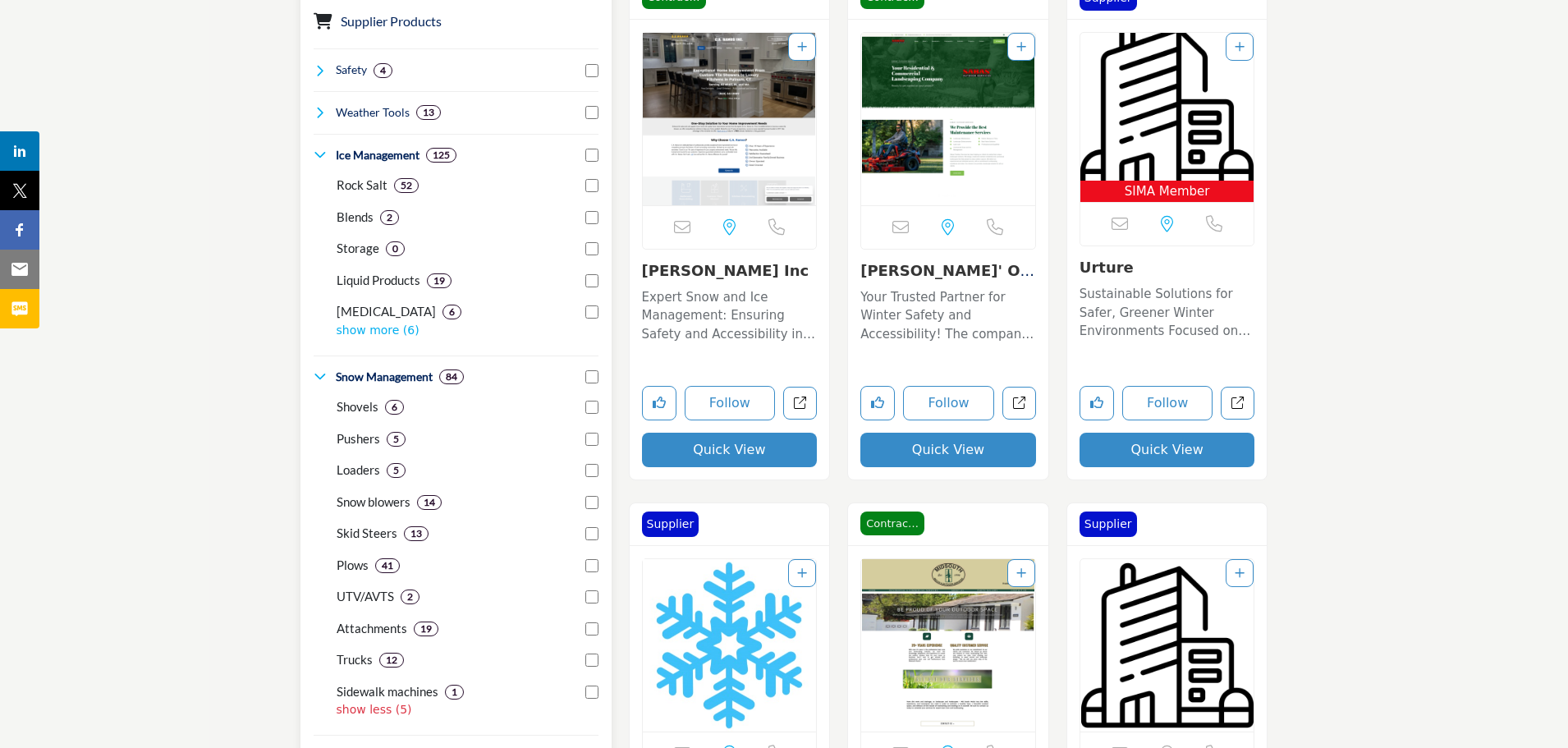
click at [358, 333] on p "show more (6)" at bounding box center [468, 330] width 262 height 17
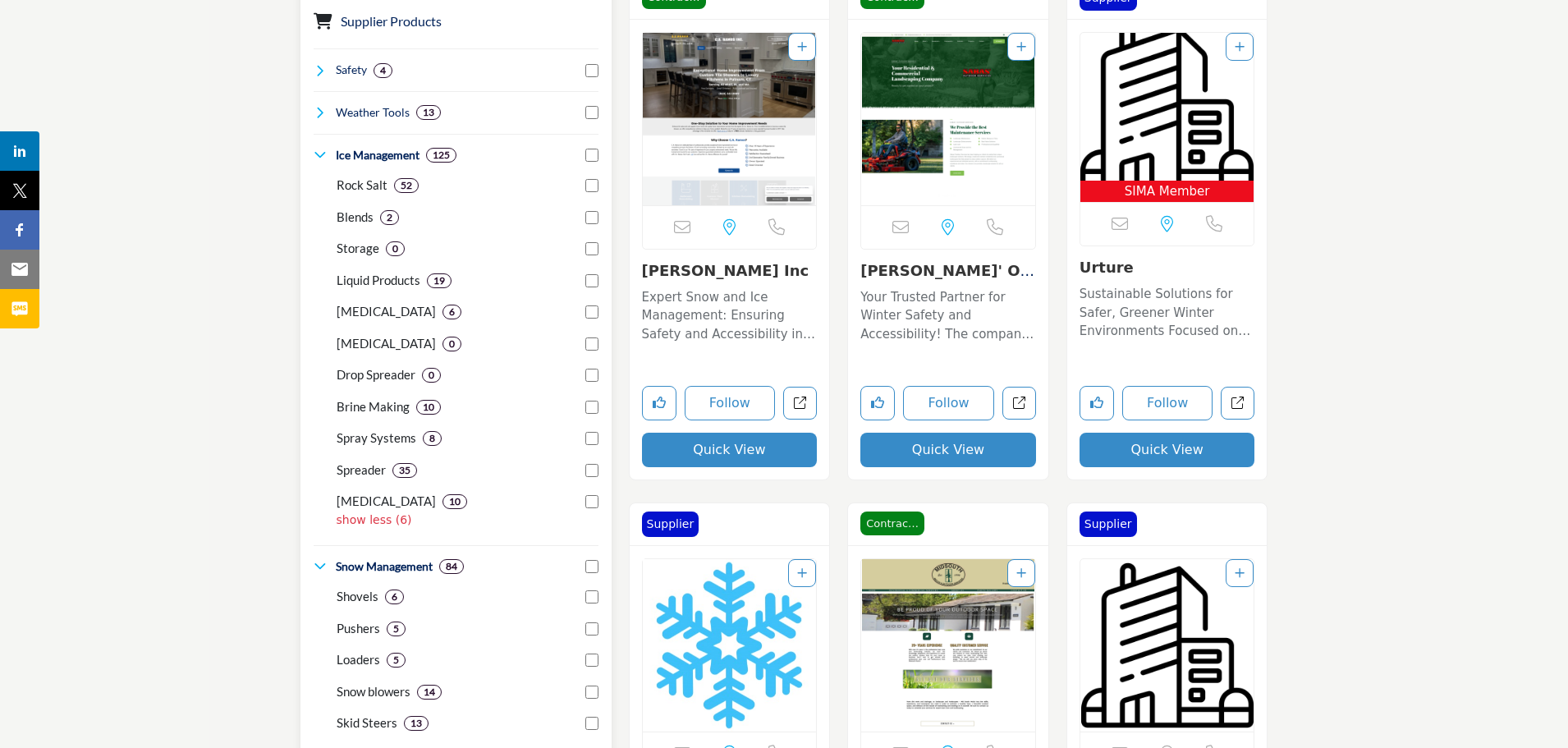
click at [317, 113] on icon at bounding box center [320, 112] width 13 height 13
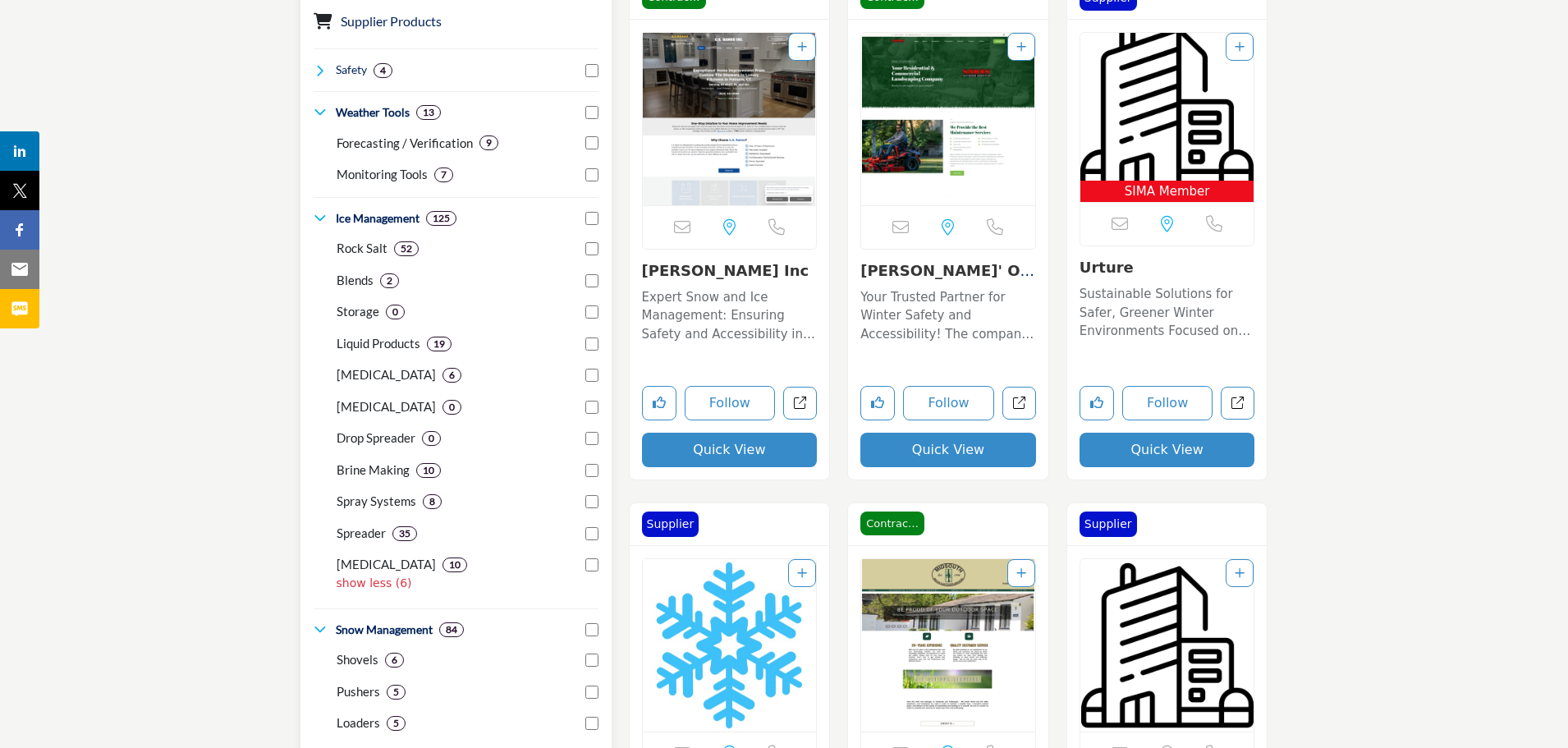
click at [342, 140] on p "Forecasting / Verification" at bounding box center [405, 143] width 136 height 19
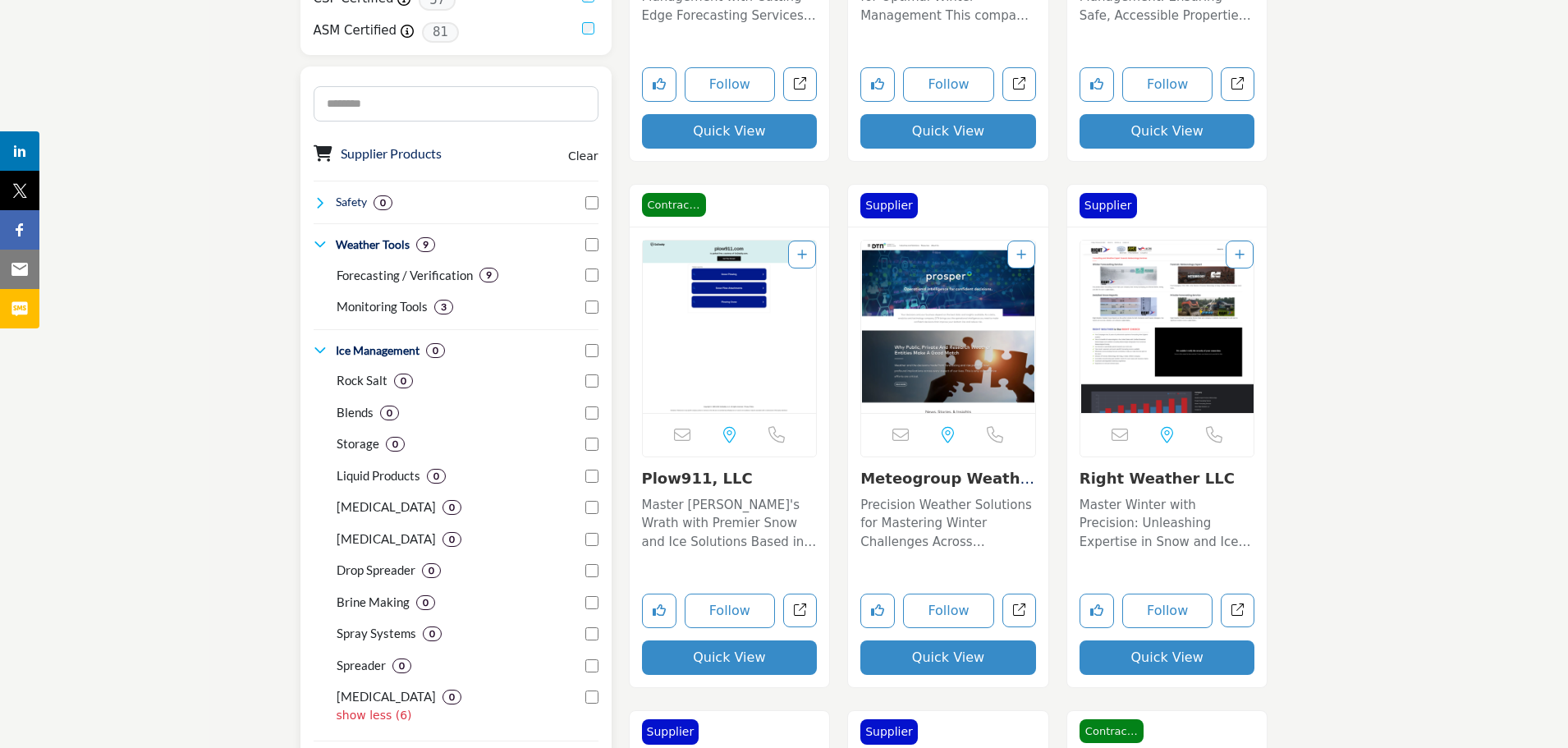
scroll to position [821, 0]
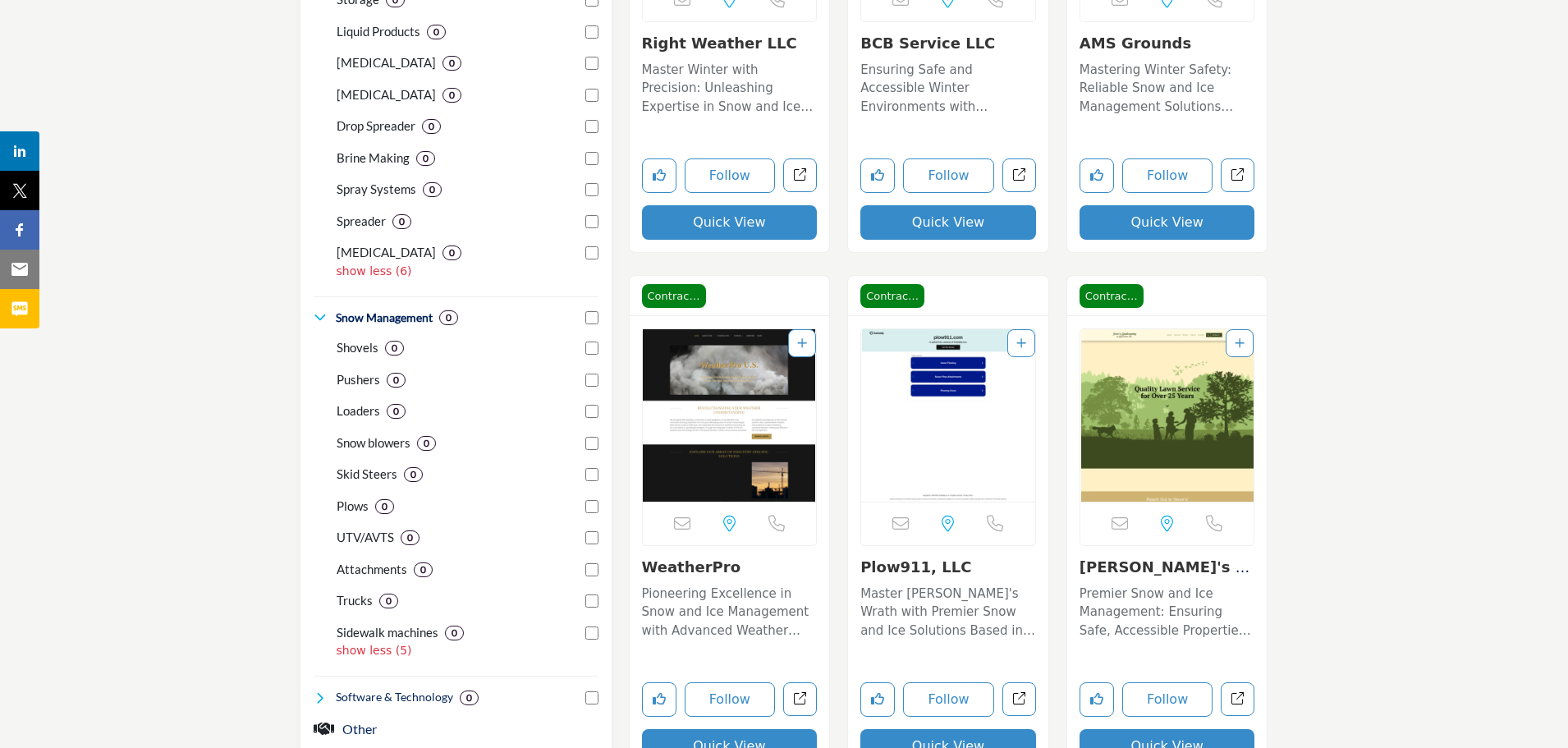
scroll to position [1642, 0]
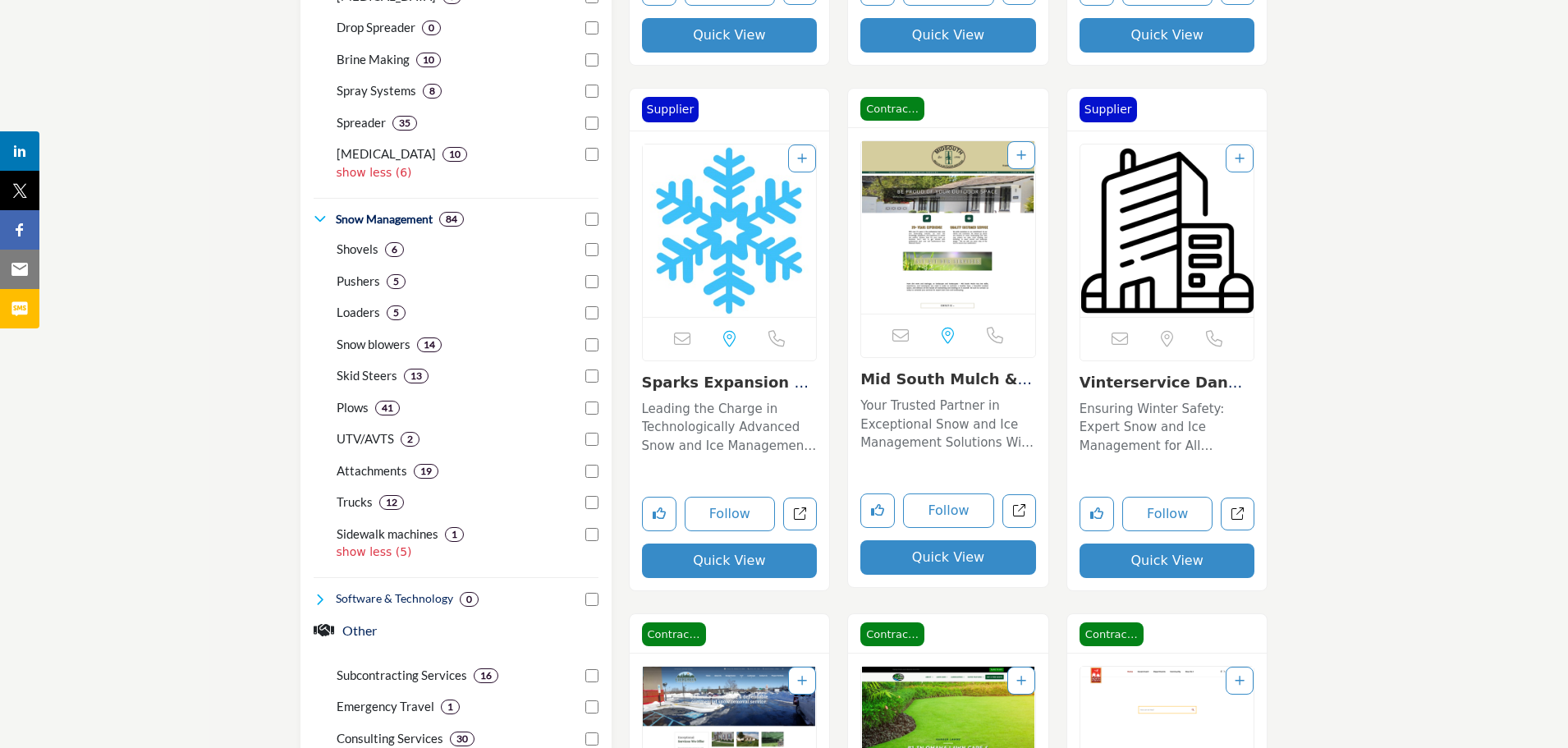
scroll to position [1724, 0]
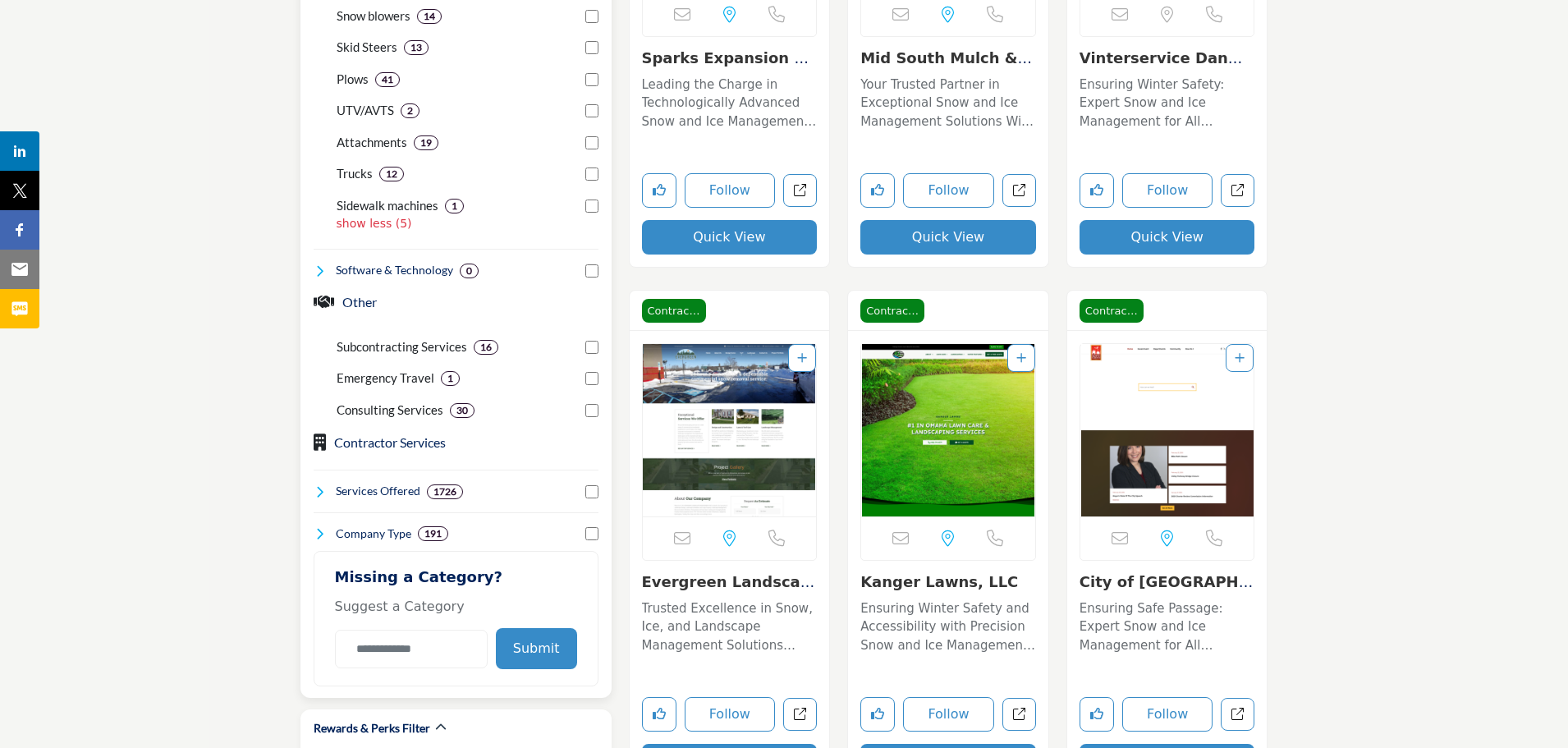
click at [377, 402] on p "Consulting Services" at bounding box center [390, 410] width 107 height 19
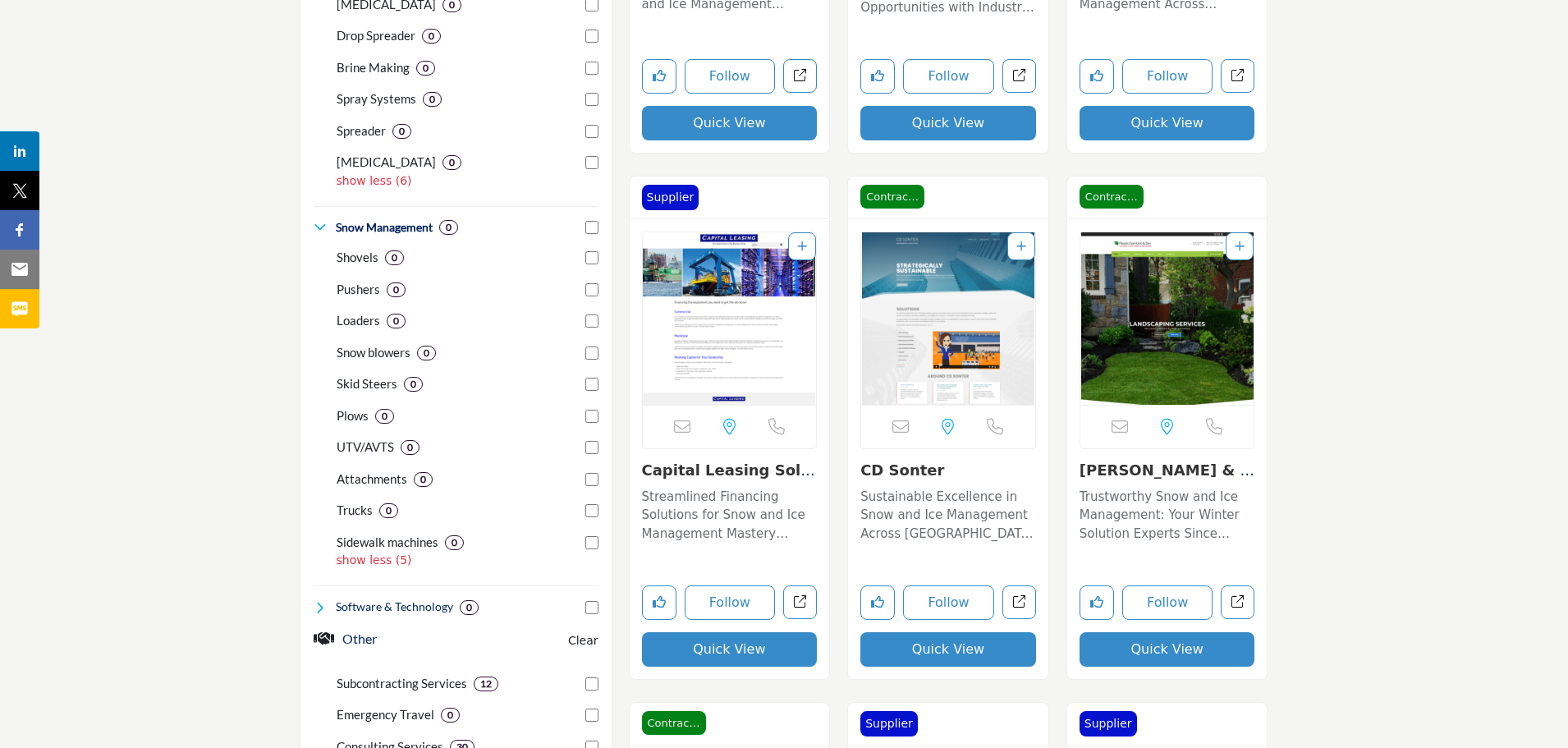
scroll to position [1642, 0]
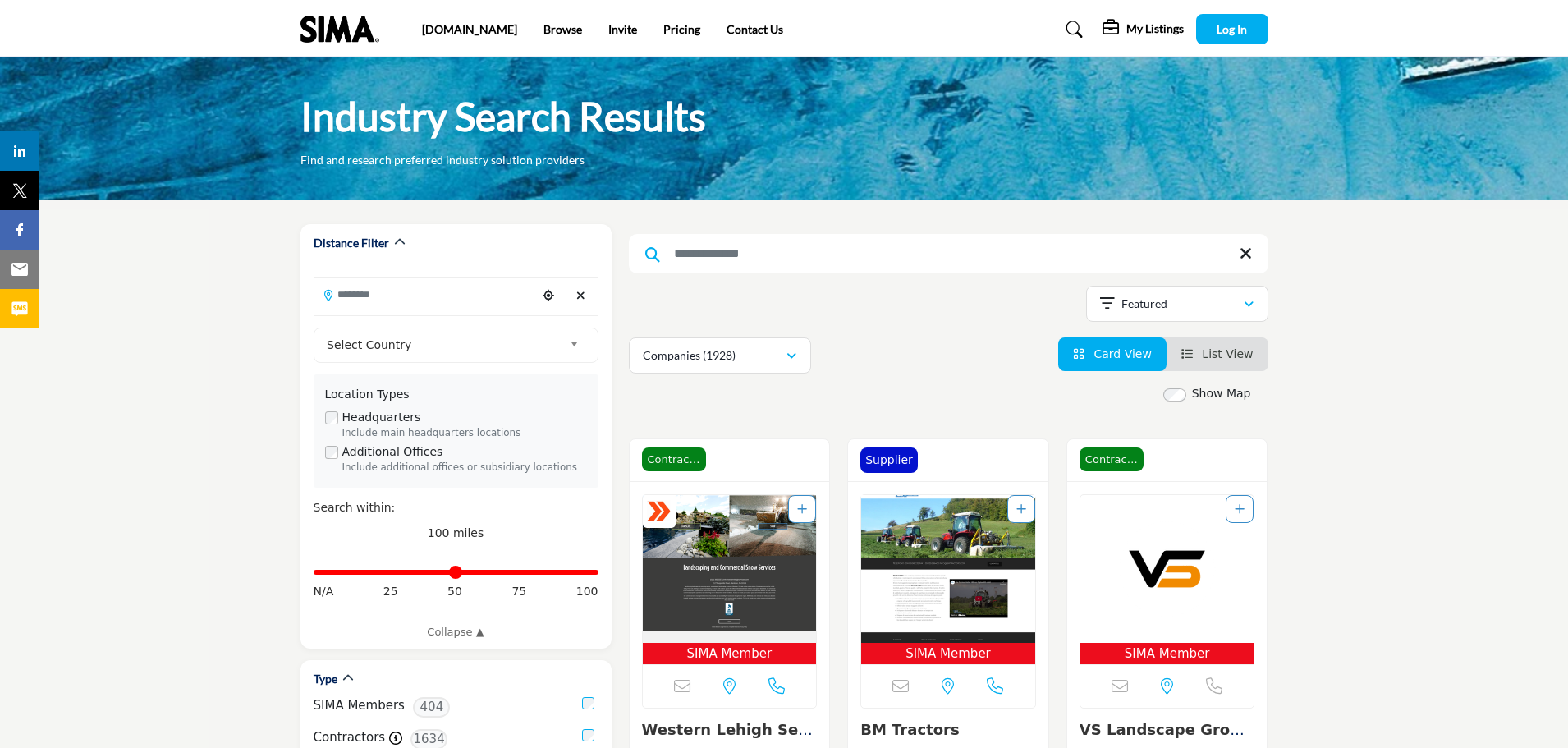
click at [729, 269] on input "Search Keyword" at bounding box center [949, 254] width 640 height 40
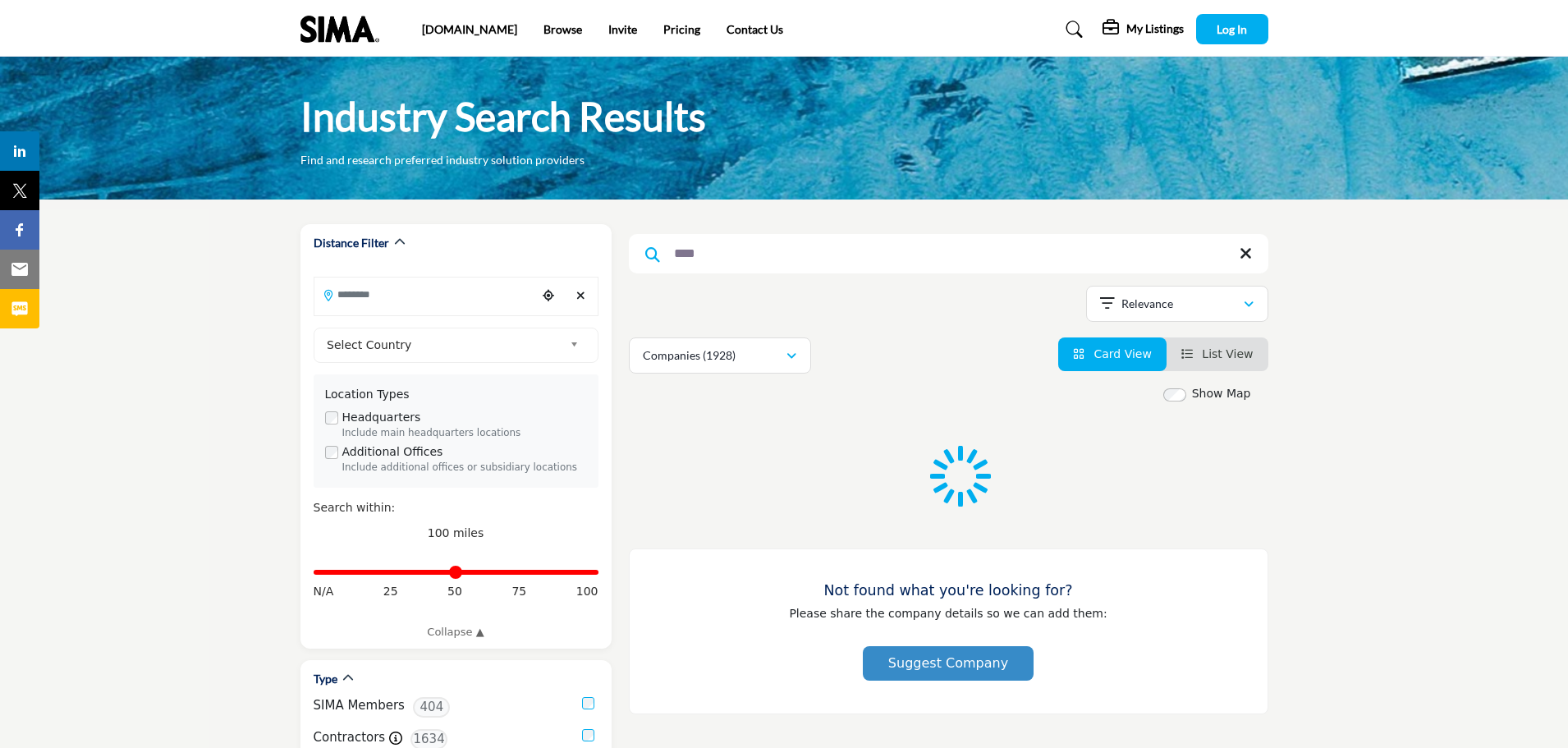
type input "****"
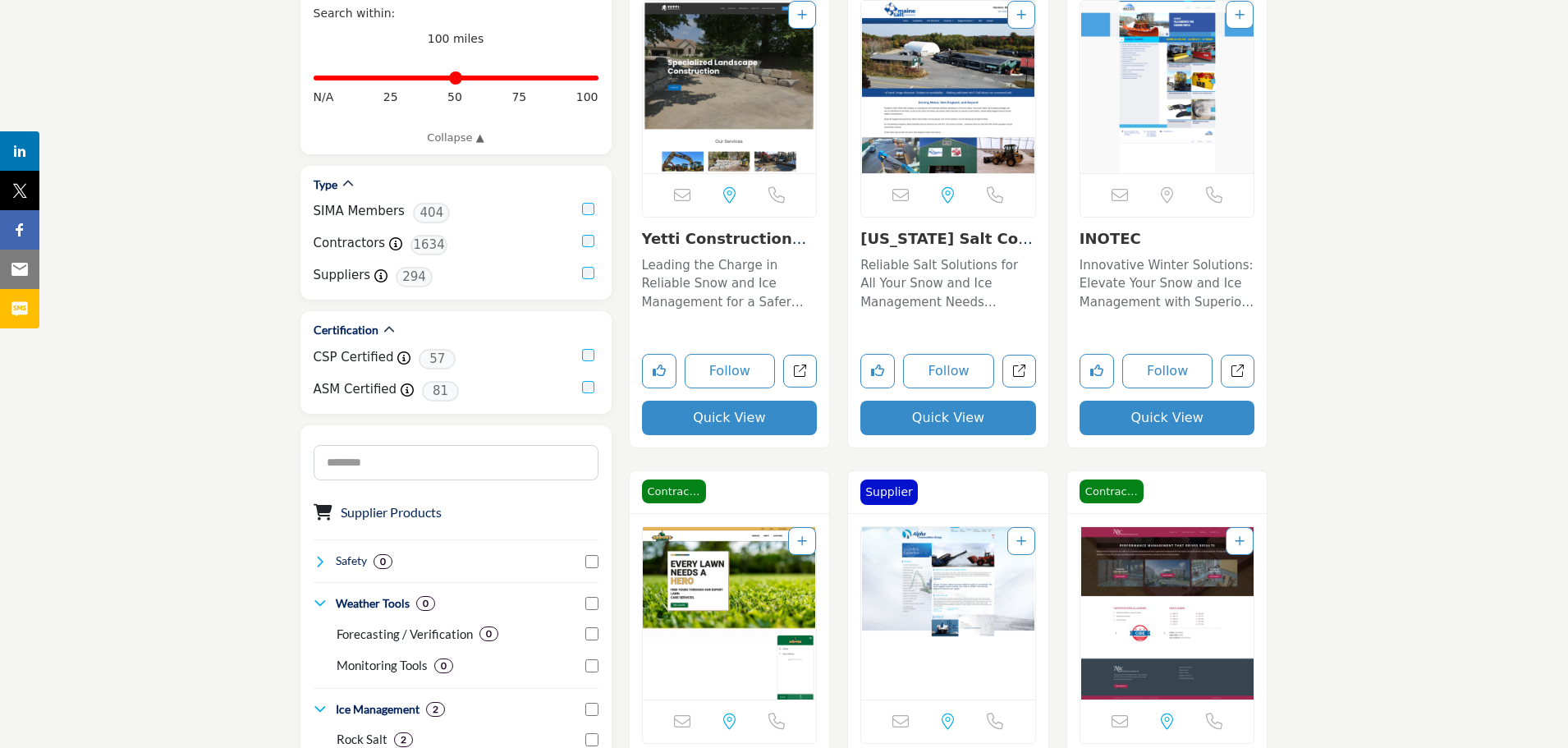
scroll to position [492, 0]
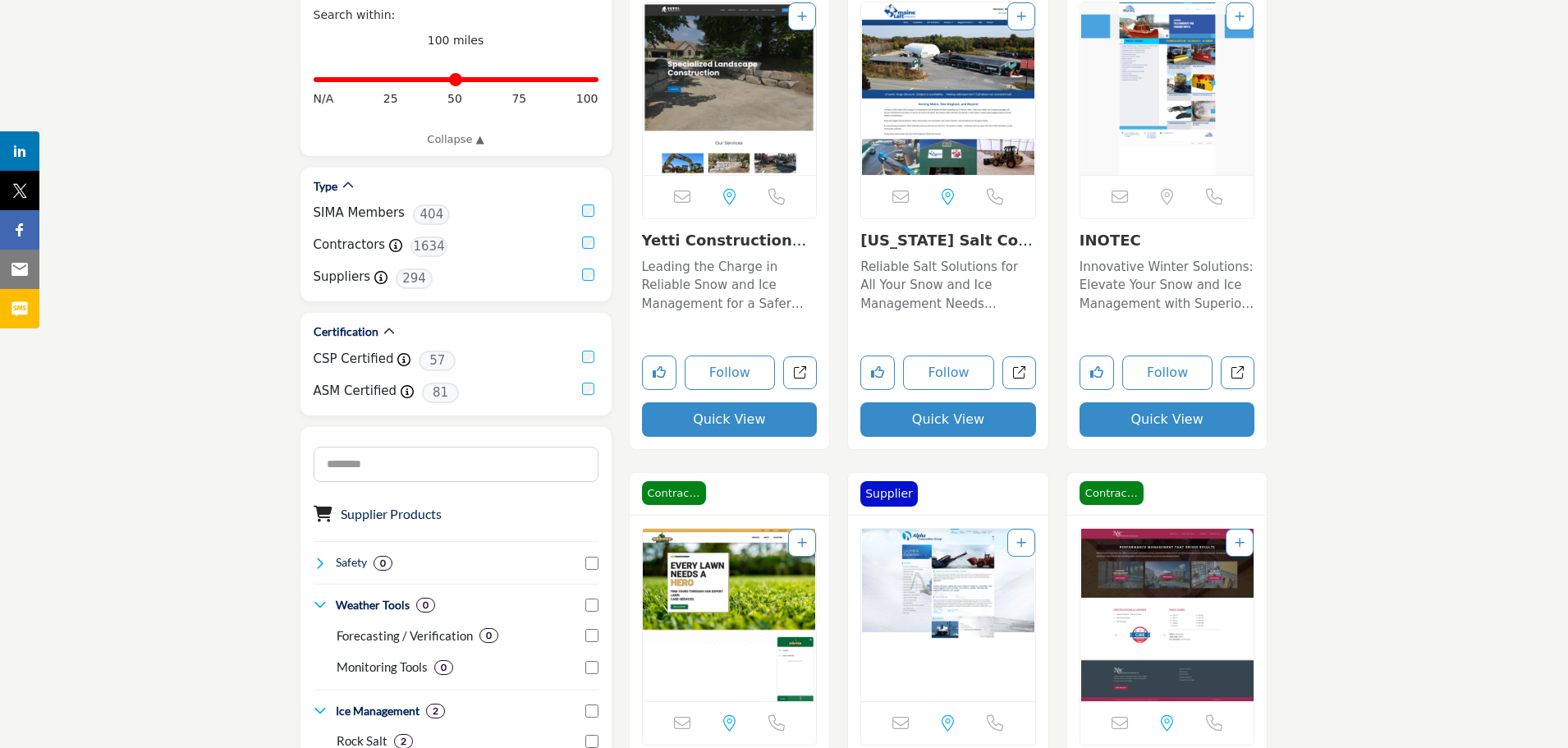
click at [742, 244] on link "Yetti Construction a..." at bounding box center [725, 248] width 165 height 35
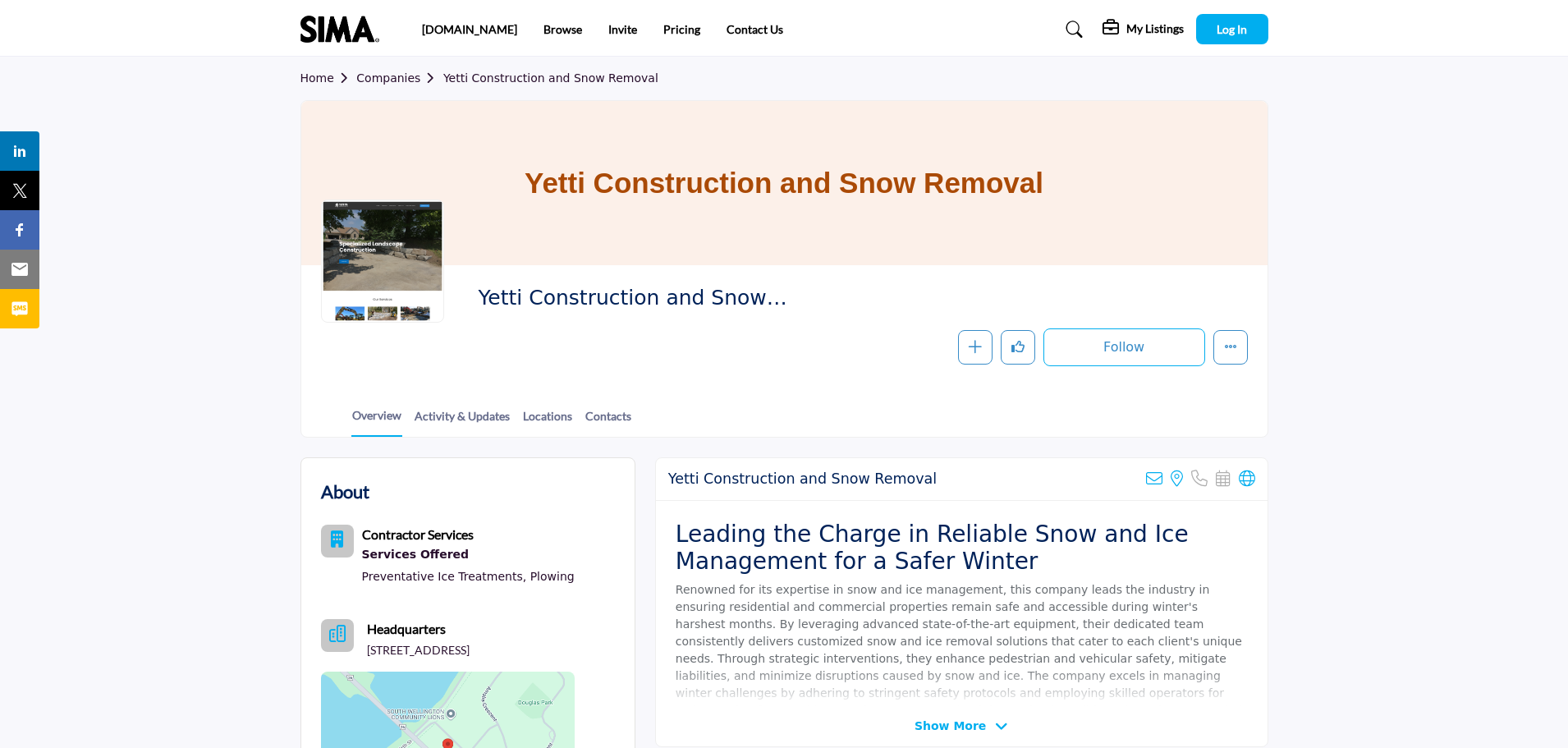
click at [352, 233] on div at bounding box center [382, 261] width 124 height 124
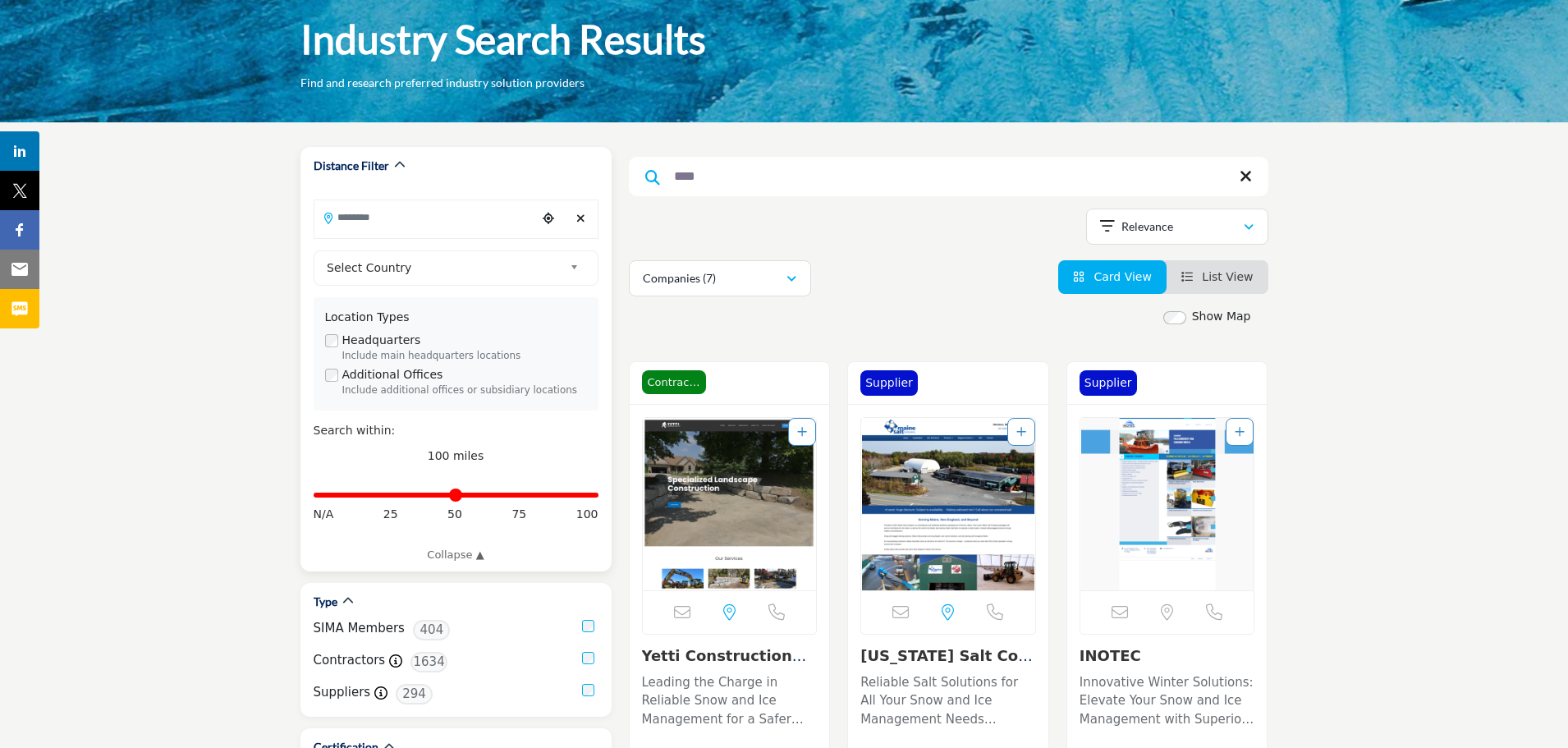
scroll to position [164, 0]
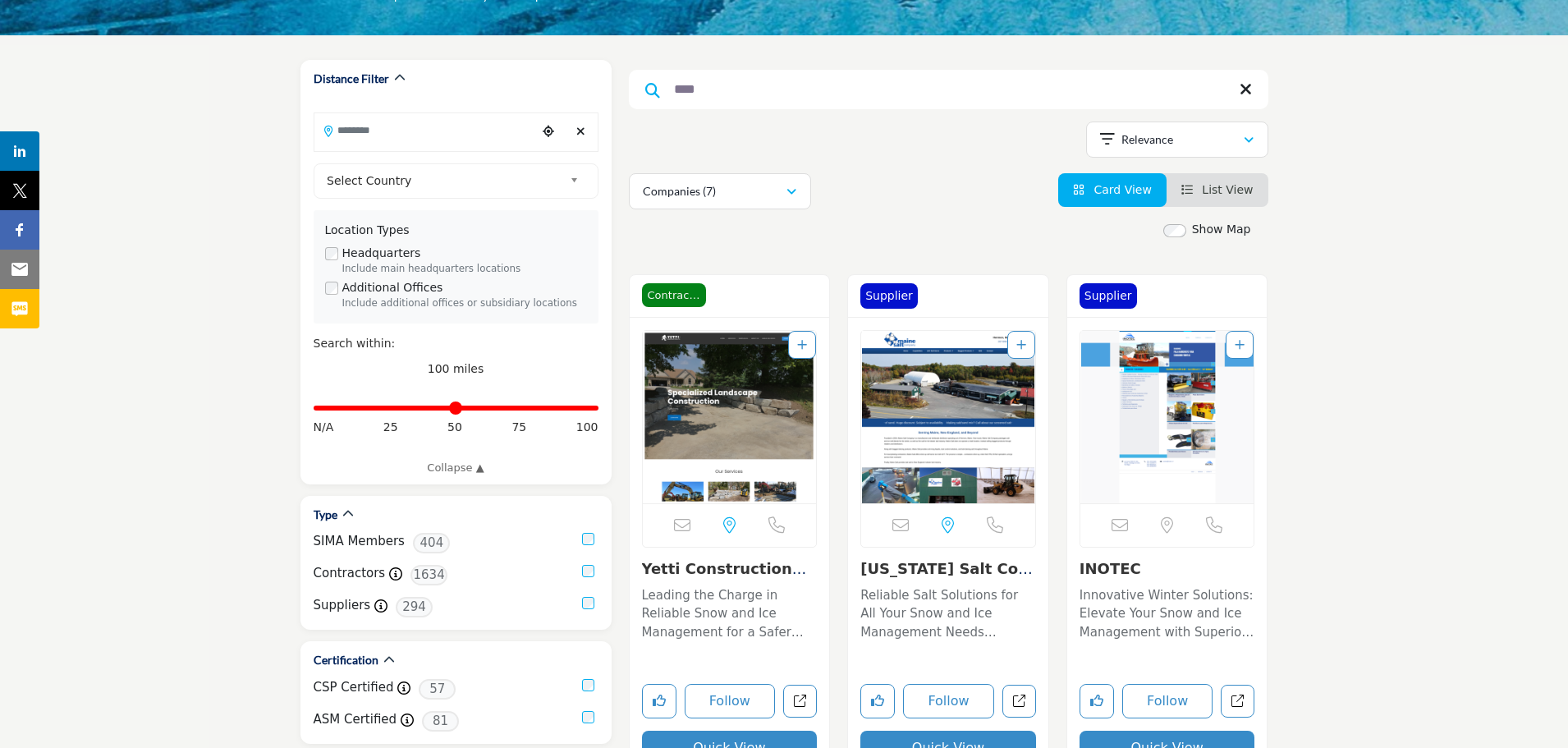
click at [1245, 90] on icon at bounding box center [1245, 89] width 12 height 16
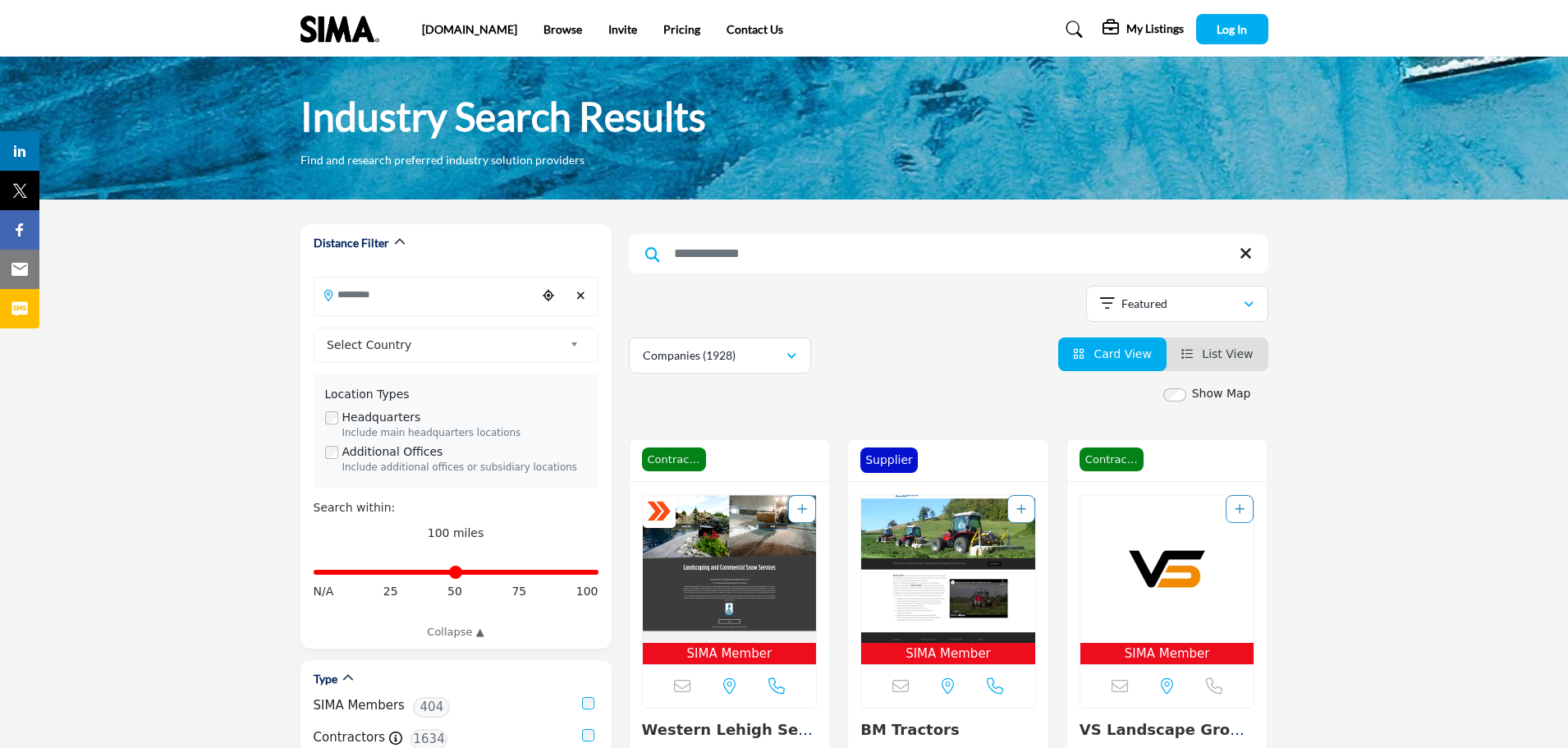
click at [881, 245] on input "Search Keyword" at bounding box center [949, 254] width 640 height 40
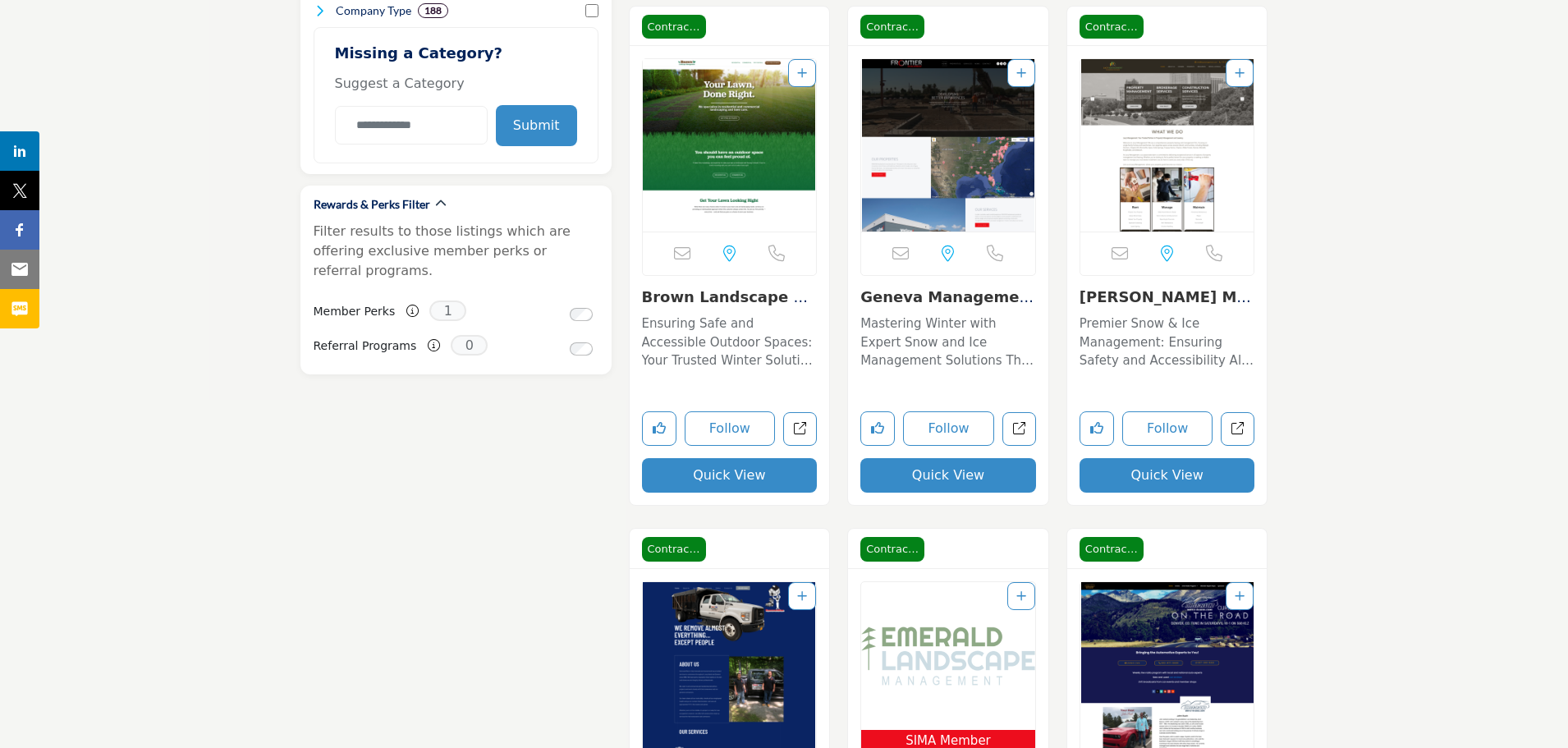
scroll to position [985, 0]
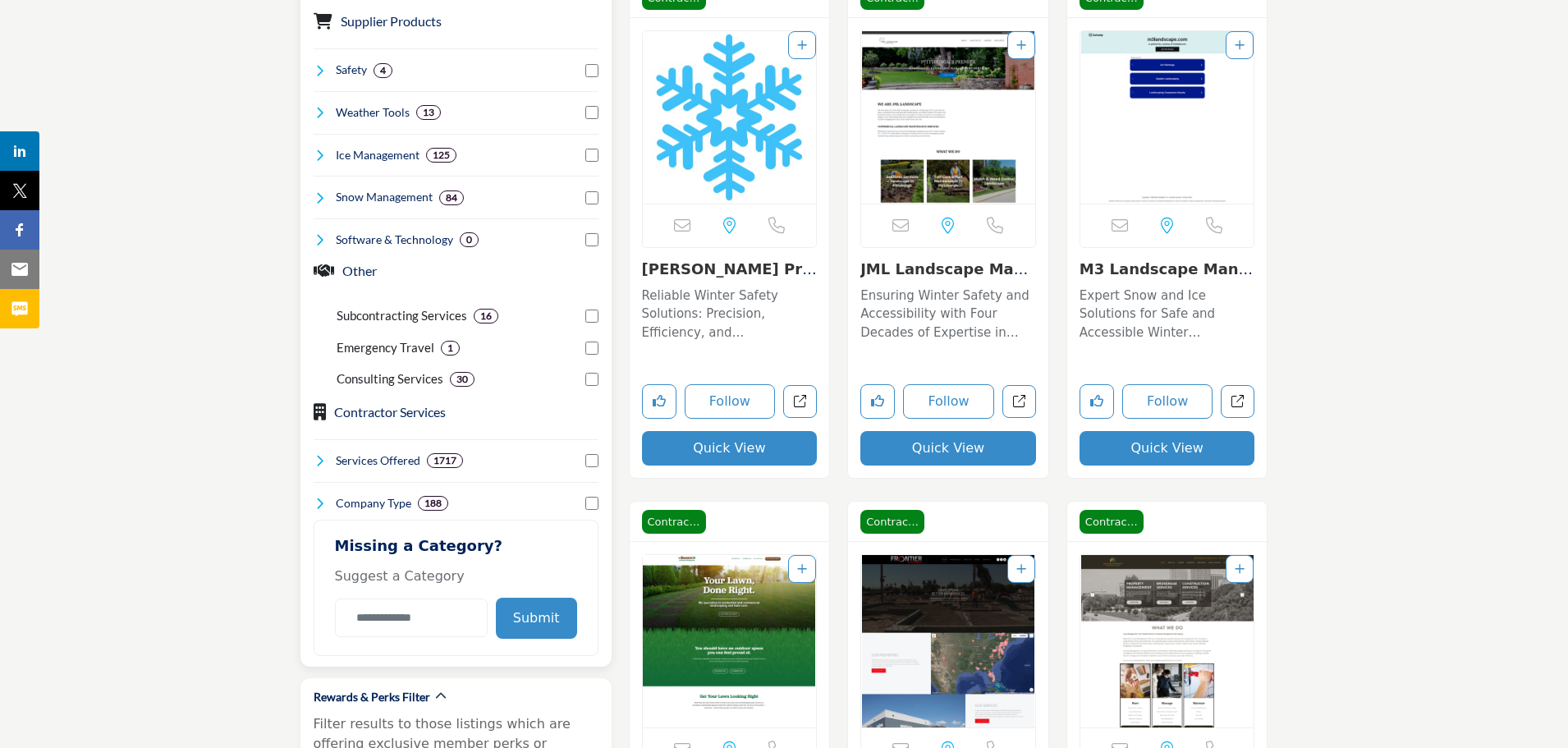
type input "**********"
click at [311, 73] on div "******** Supplier Products Clear 4 0 1 0 0 0 3 13 9 7 125 2" at bounding box center [457, 300] width 311 height 732
click at [323, 70] on icon at bounding box center [320, 71] width 13 height 13
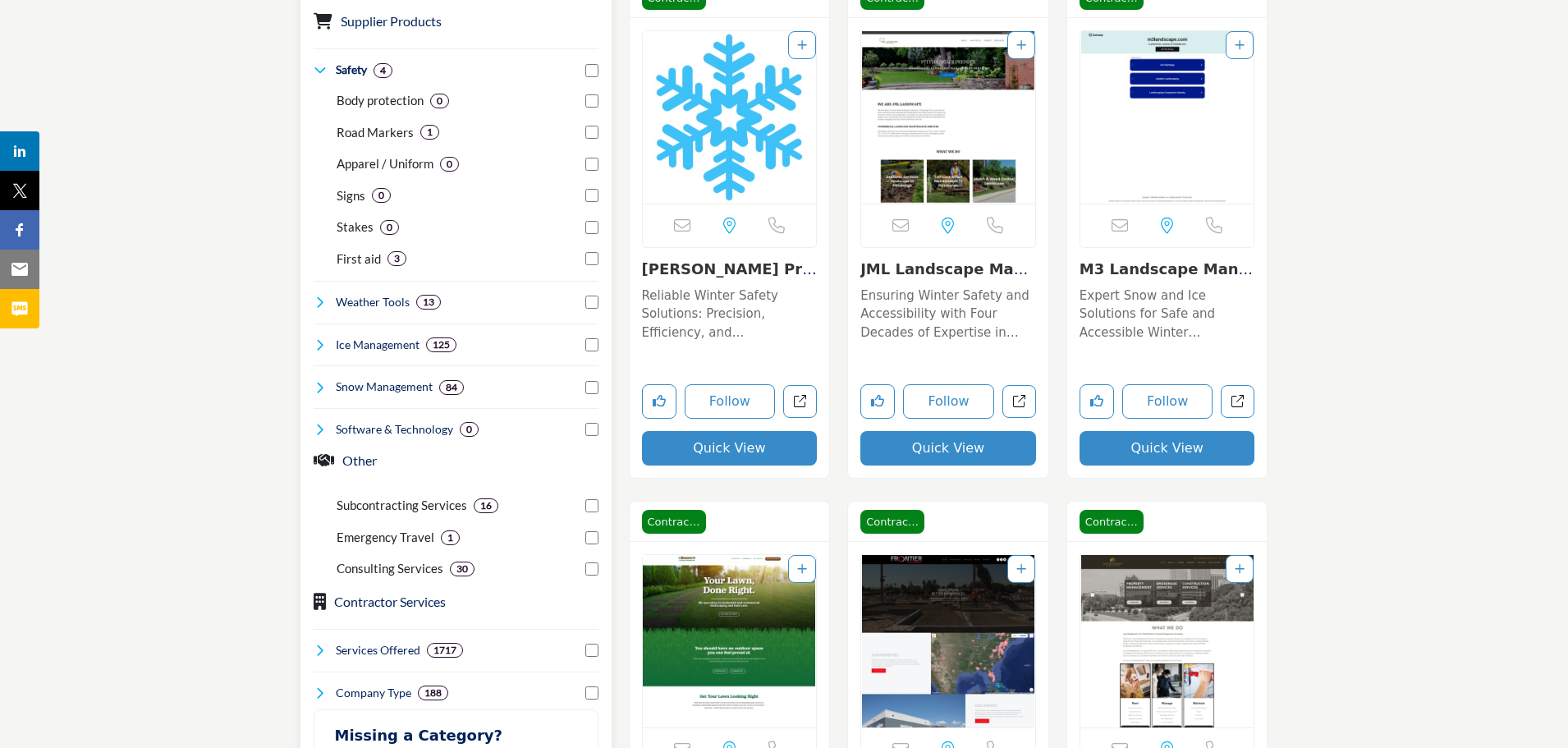
click at [323, 70] on icon at bounding box center [320, 71] width 13 height 13
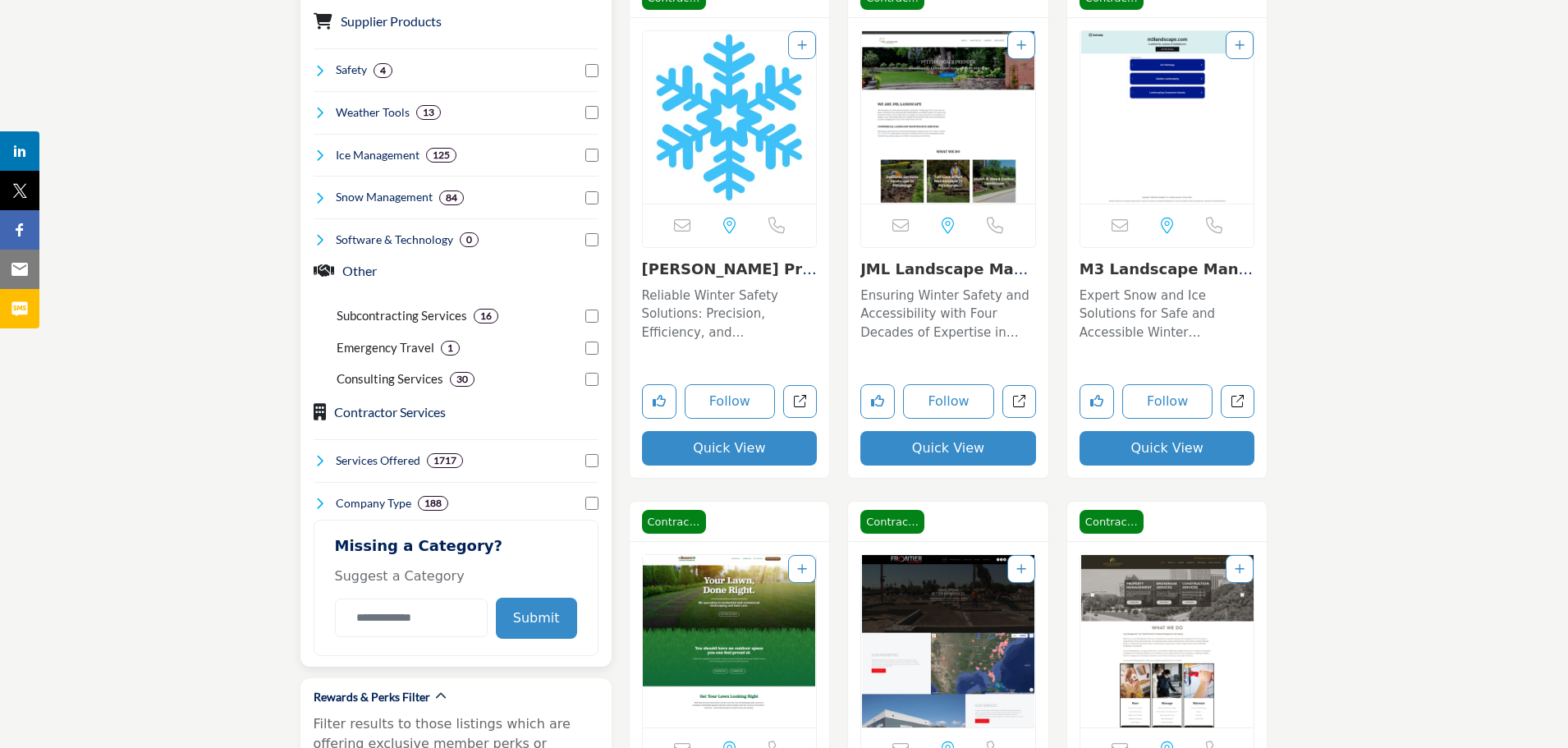
click at [399, 371] on p "Consulting Services" at bounding box center [390, 379] width 107 height 19
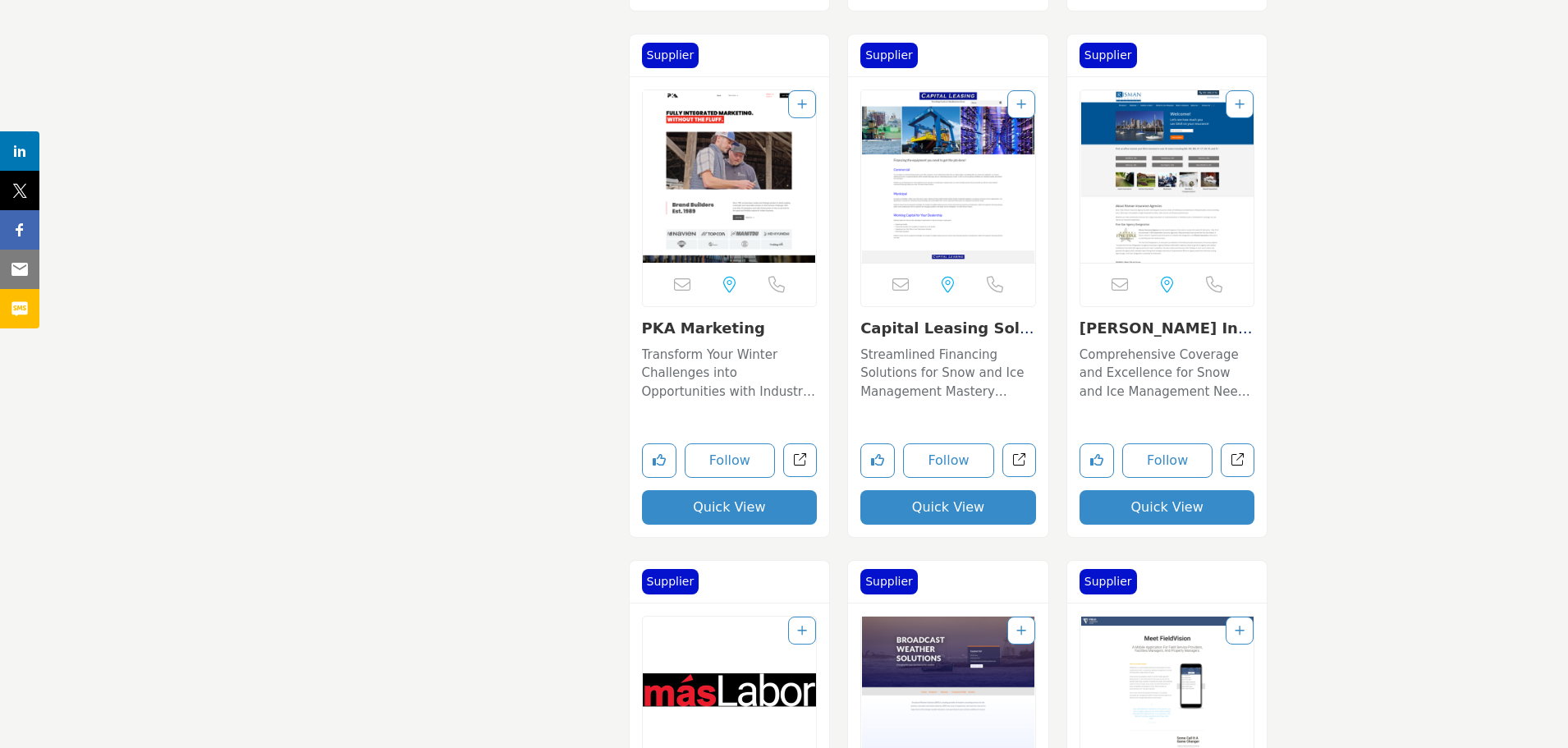
scroll to position [2050, 0]
